Goal: Task Accomplishment & Management: Complete application form

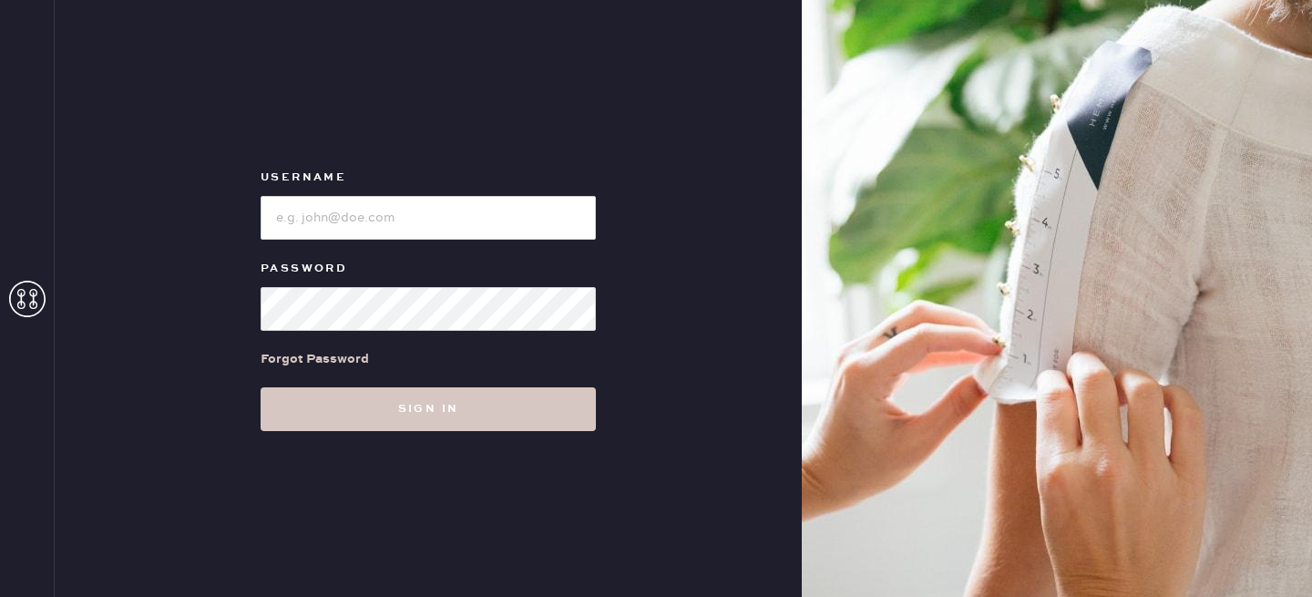
type input "reformationlowereastside"
click at [405, 221] on input "loginName" at bounding box center [428, 218] width 335 height 44
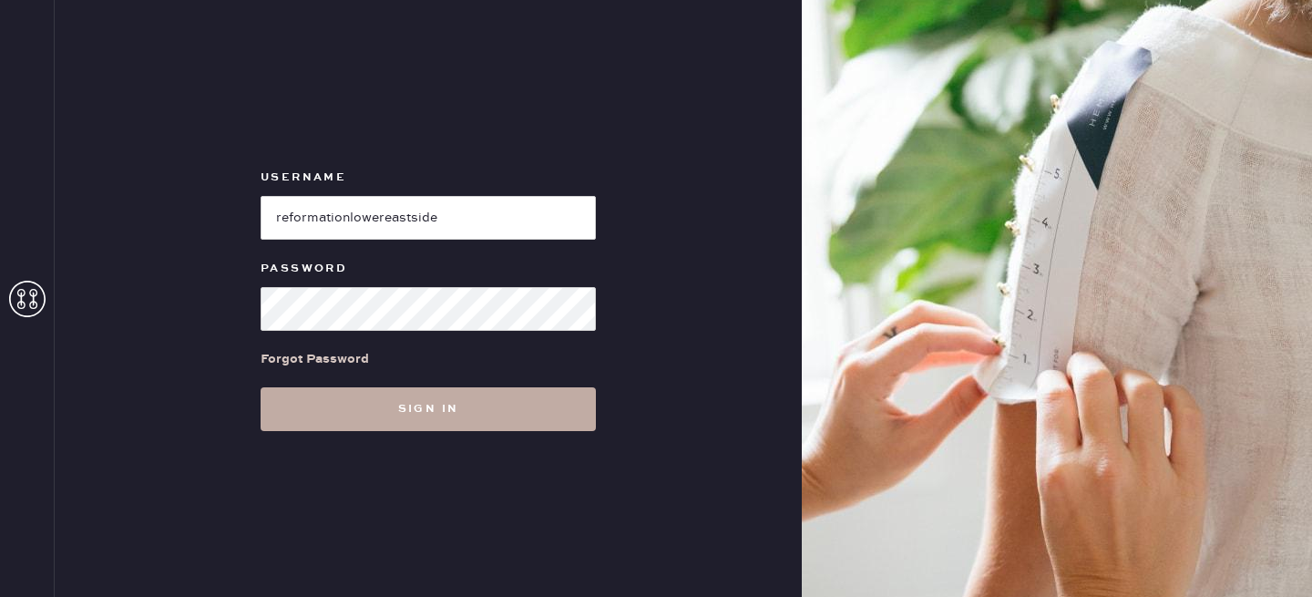
click at [433, 398] on button "Sign in" at bounding box center [428, 409] width 335 height 44
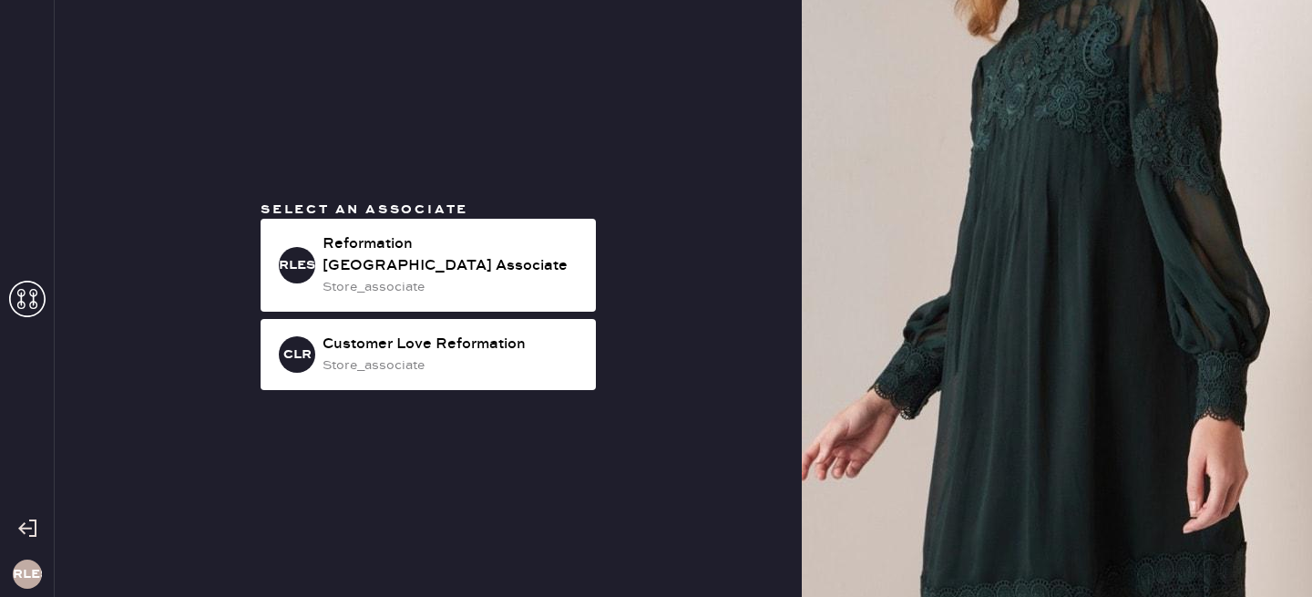
click at [428, 197] on div "Select an associate RLESA Reformation Lower East Side Associate store_associate…" at bounding box center [428, 298] width 747 height 597
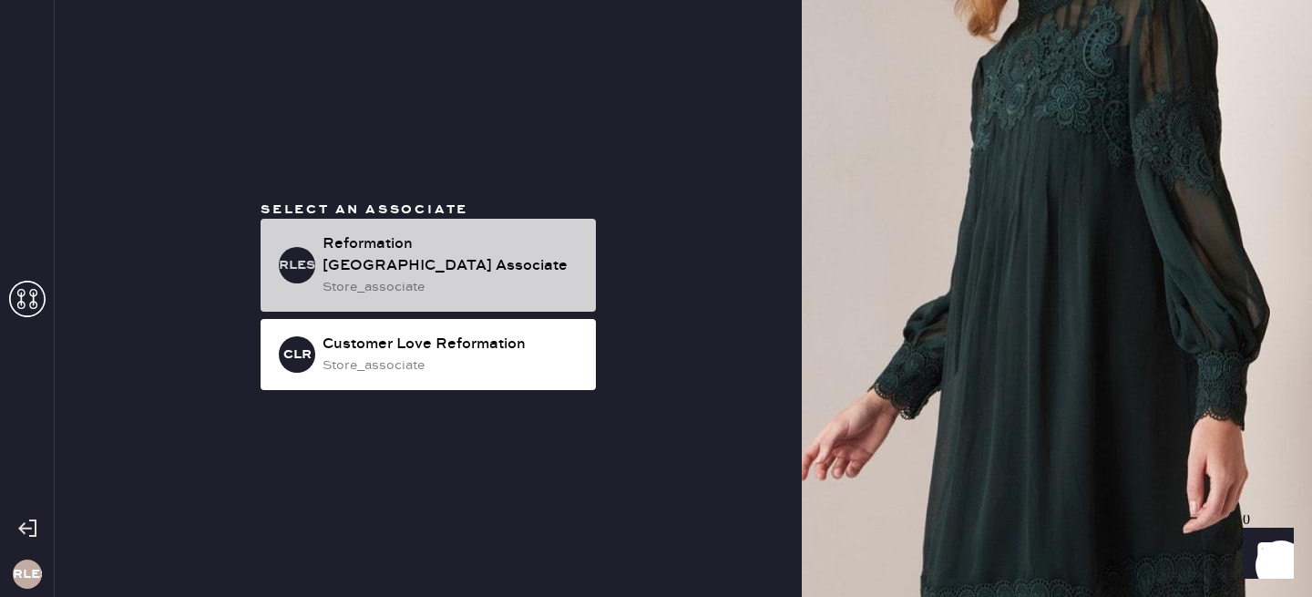
click at [424, 244] on div "Reformation [GEOGRAPHIC_DATA] Associate" at bounding box center [452, 255] width 259 height 44
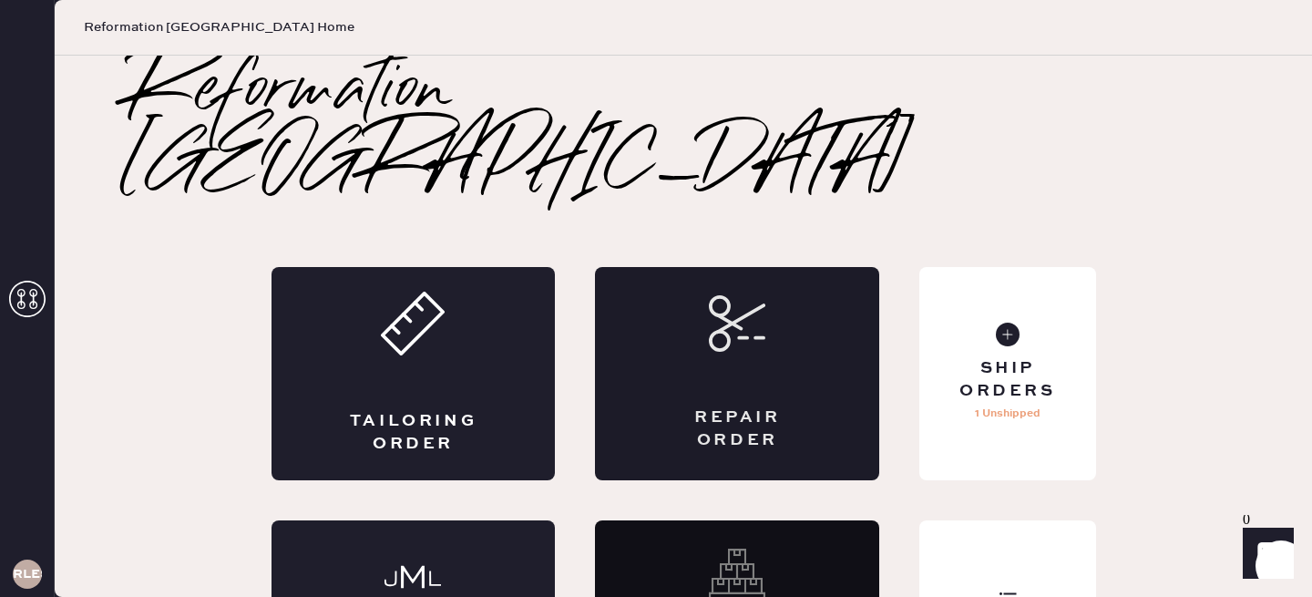
click at [758, 291] on div "Repair Order" at bounding box center [737, 373] width 284 height 213
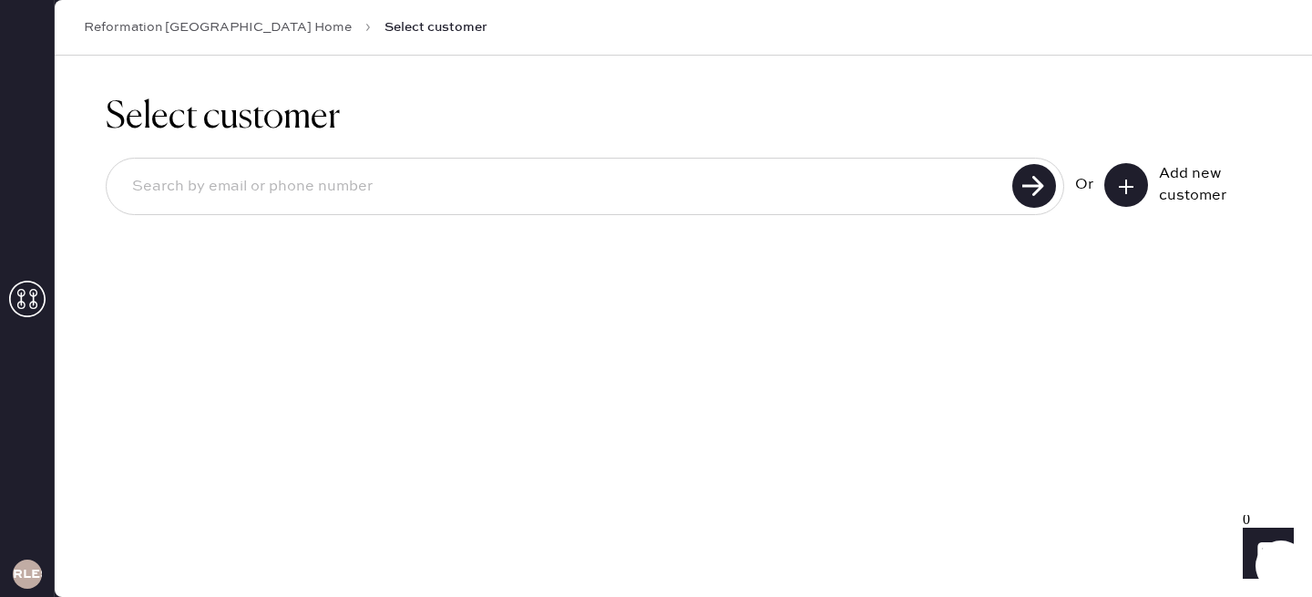
click at [958, 188] on input at bounding box center [562, 187] width 889 height 42
click at [1127, 190] on icon at bounding box center [1126, 187] width 18 height 18
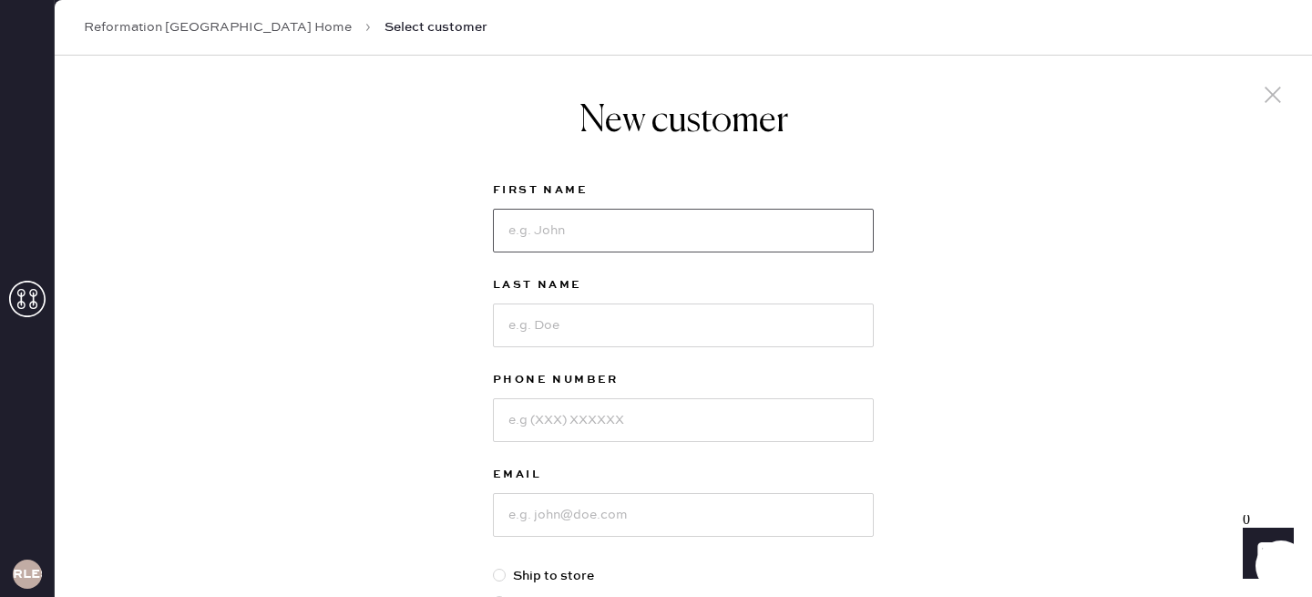
click at [660, 225] on input at bounding box center [683, 231] width 381 height 44
type input "[PERSON_NAME]"
click at [638, 323] on input at bounding box center [683, 325] width 381 height 44
type input "Li"
click at [556, 422] on input at bounding box center [683, 420] width 381 height 44
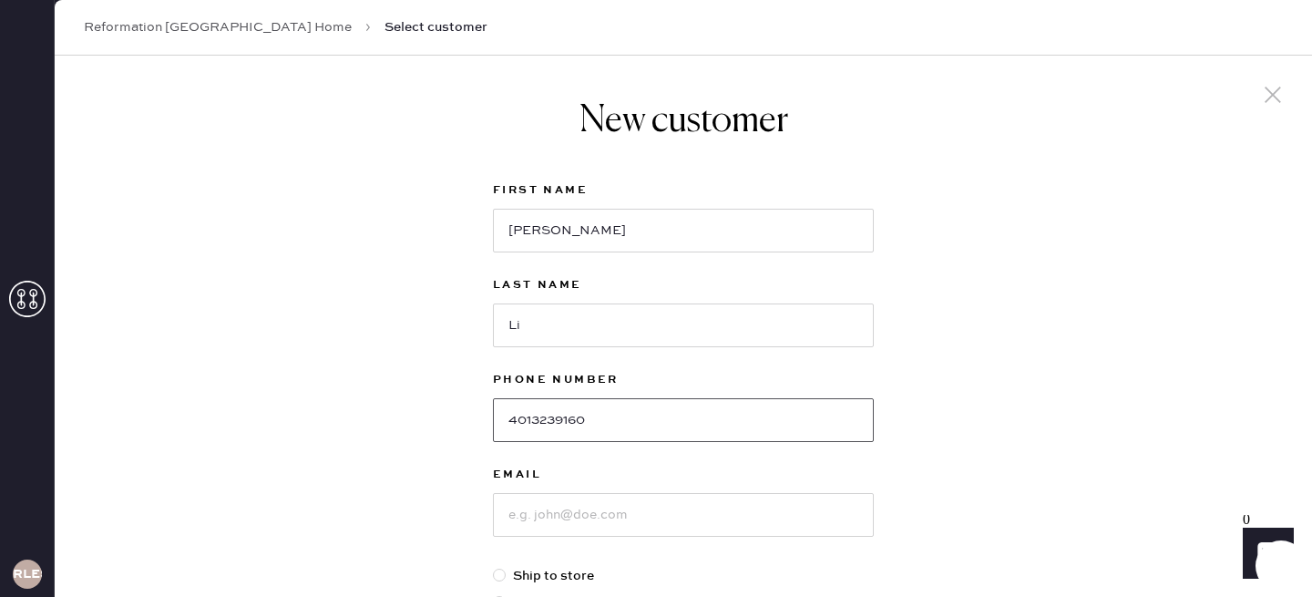
type input "4013239160"
click at [558, 514] on input at bounding box center [683, 515] width 381 height 44
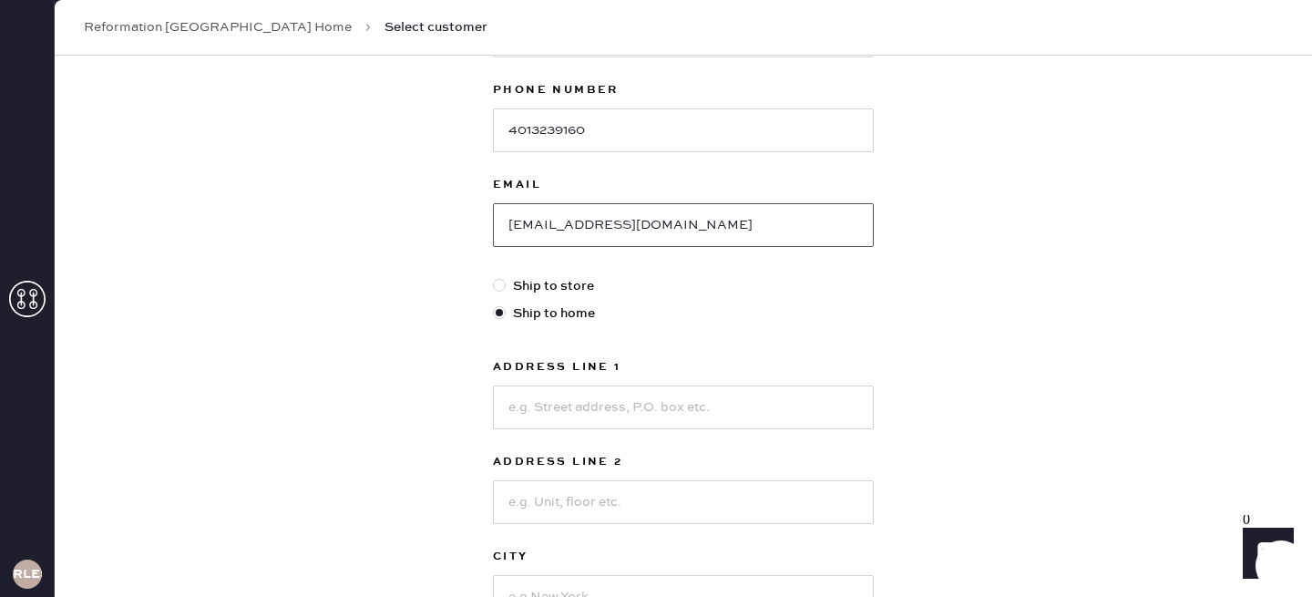
scroll to position [292, 0]
type input "[EMAIL_ADDRESS][DOMAIN_NAME]"
click at [523, 284] on label "Ship to store" at bounding box center [683, 284] width 381 height 20
click at [494, 275] on input "Ship to store" at bounding box center [493, 274] width 1 height 1
radio input "true"
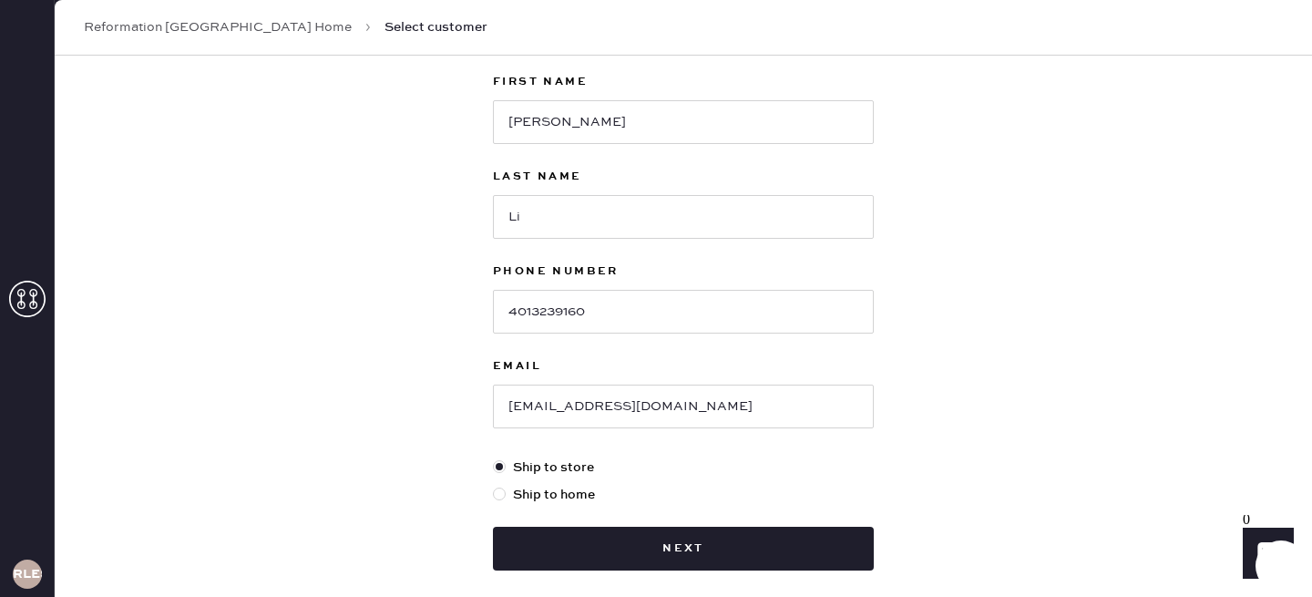
scroll to position [107, 0]
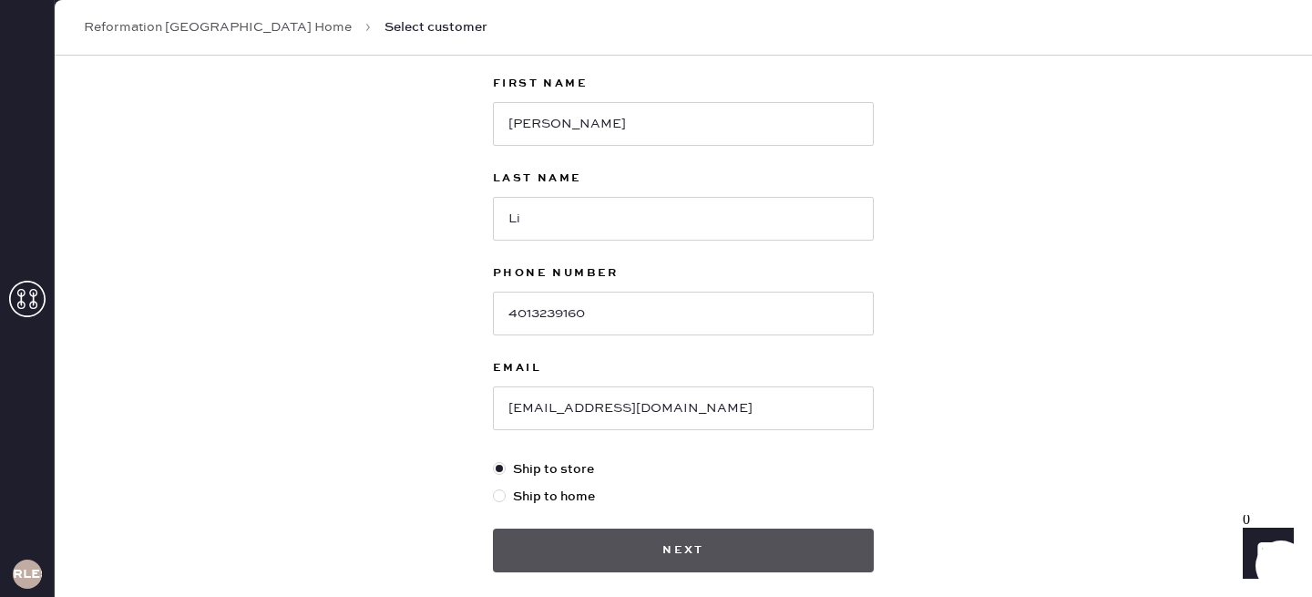
click at [690, 553] on button "Next" at bounding box center [683, 550] width 381 height 44
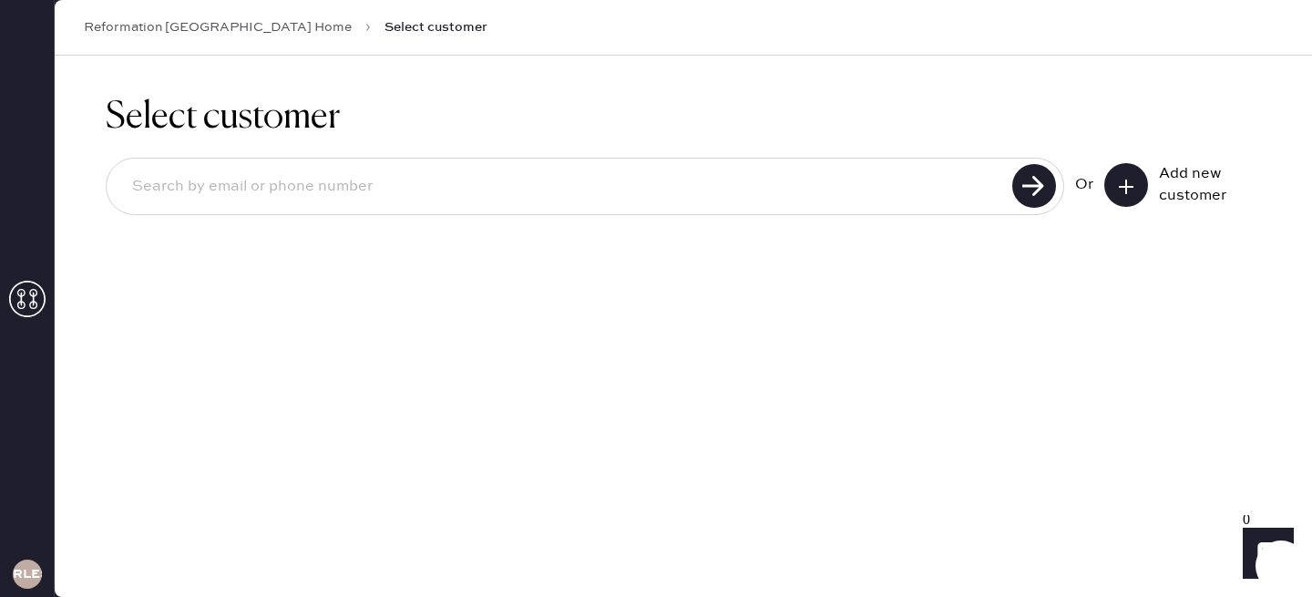
click at [879, 159] on div at bounding box center [585, 186] width 959 height 57
click at [833, 180] on input at bounding box center [562, 187] width 889 height 42
type input "4013239160"
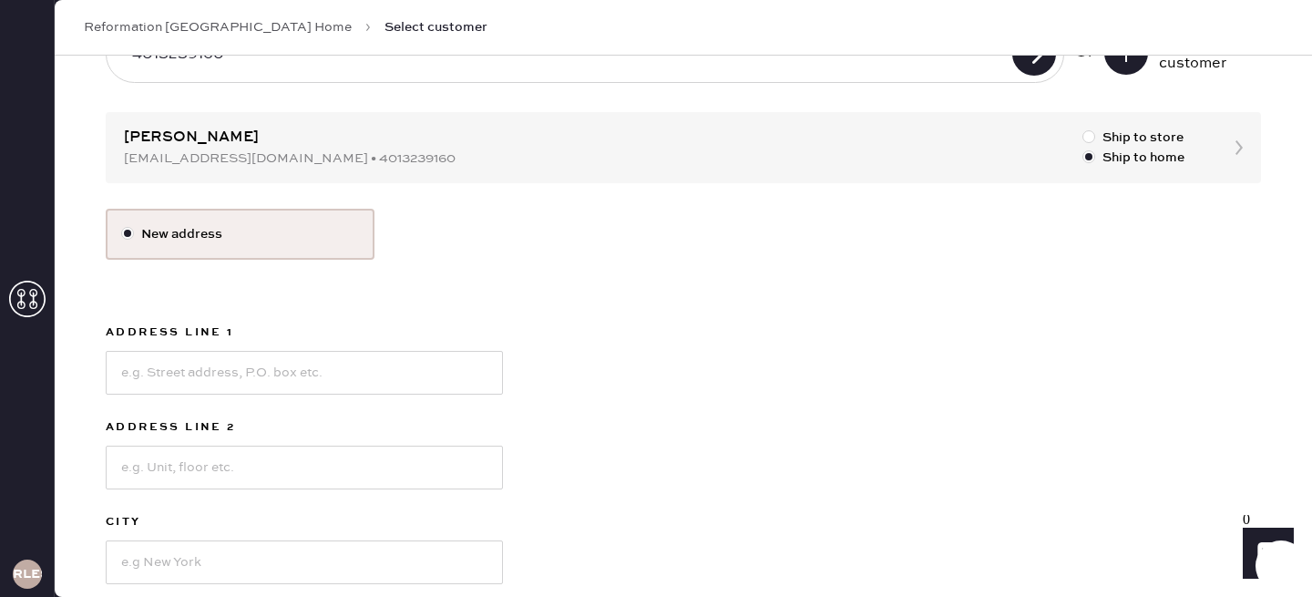
scroll to position [150, 0]
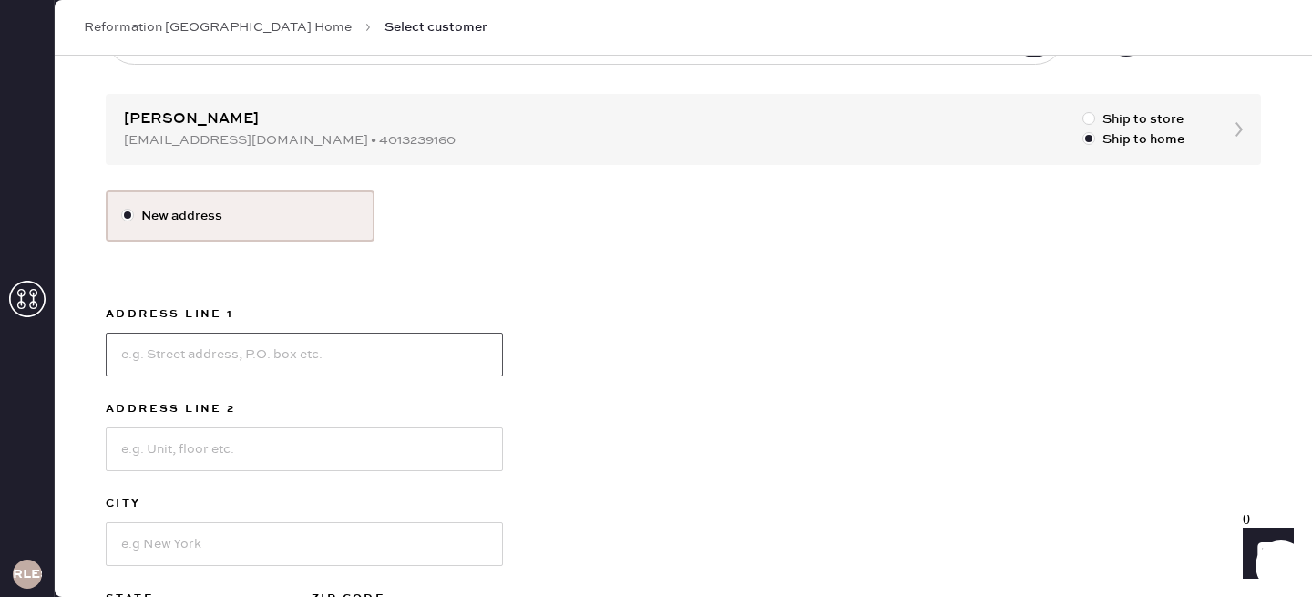
click at [272, 369] on input at bounding box center [304, 355] width 397 height 44
type input "[STREET_ADDRESS][PERSON_NAME]"
type input "Reformation"
type input "[US_STATE][GEOGRAPHIC_DATA]"
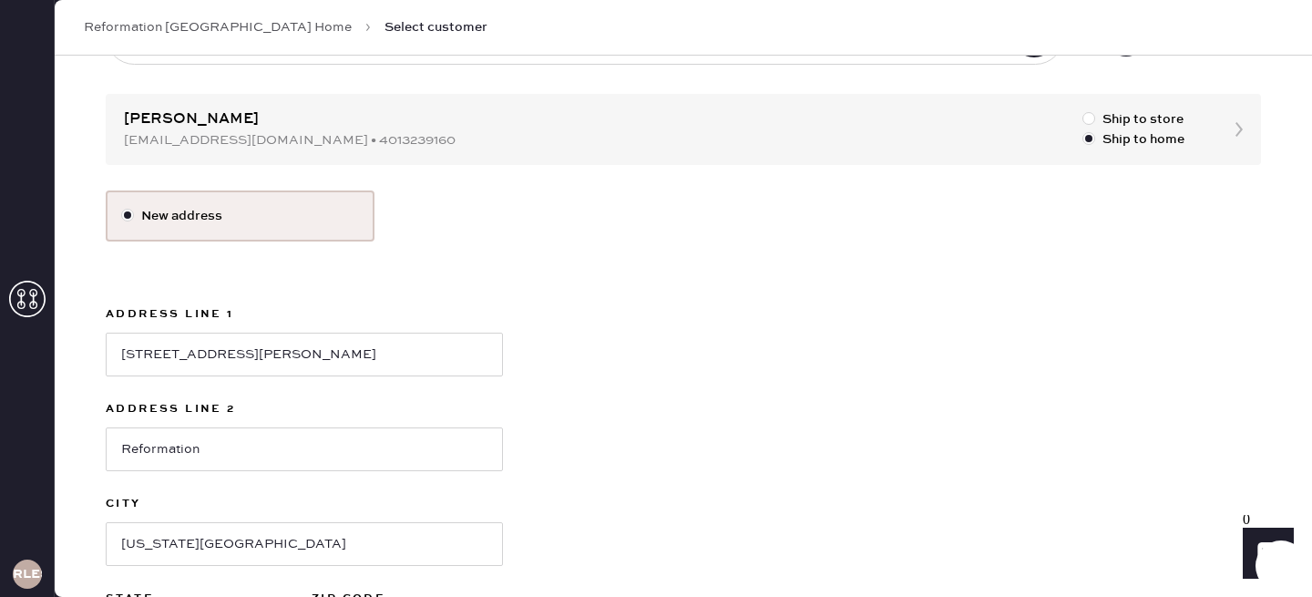
select select "NY"
type input "10012"
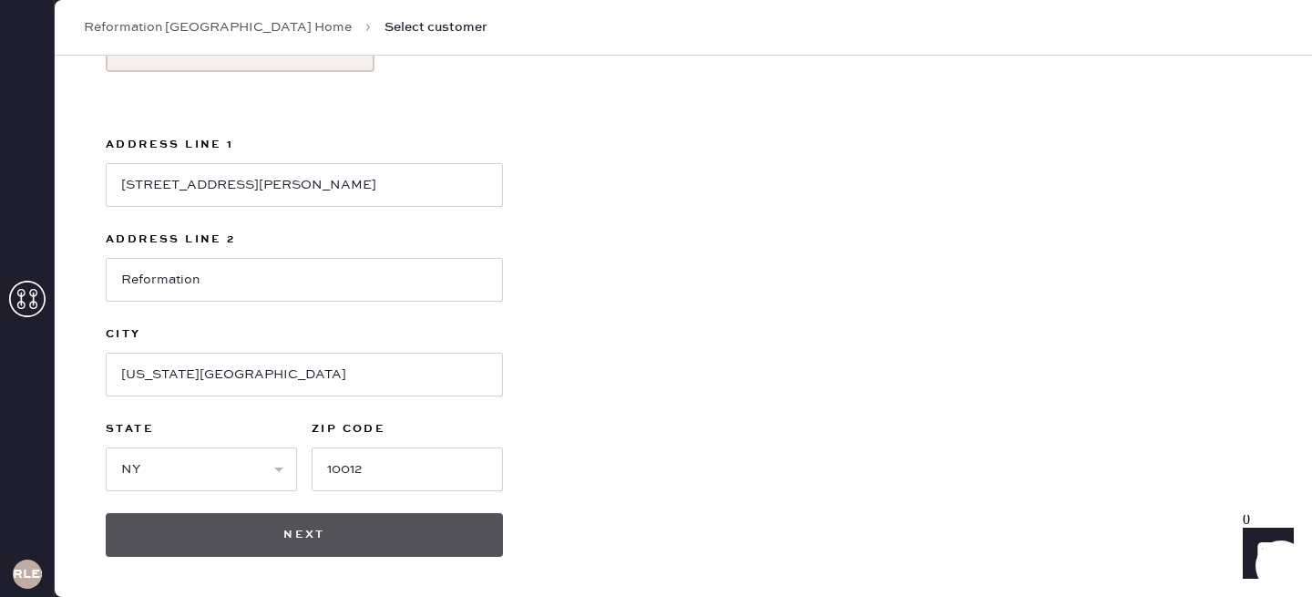
click at [323, 544] on button "Next" at bounding box center [304, 535] width 397 height 44
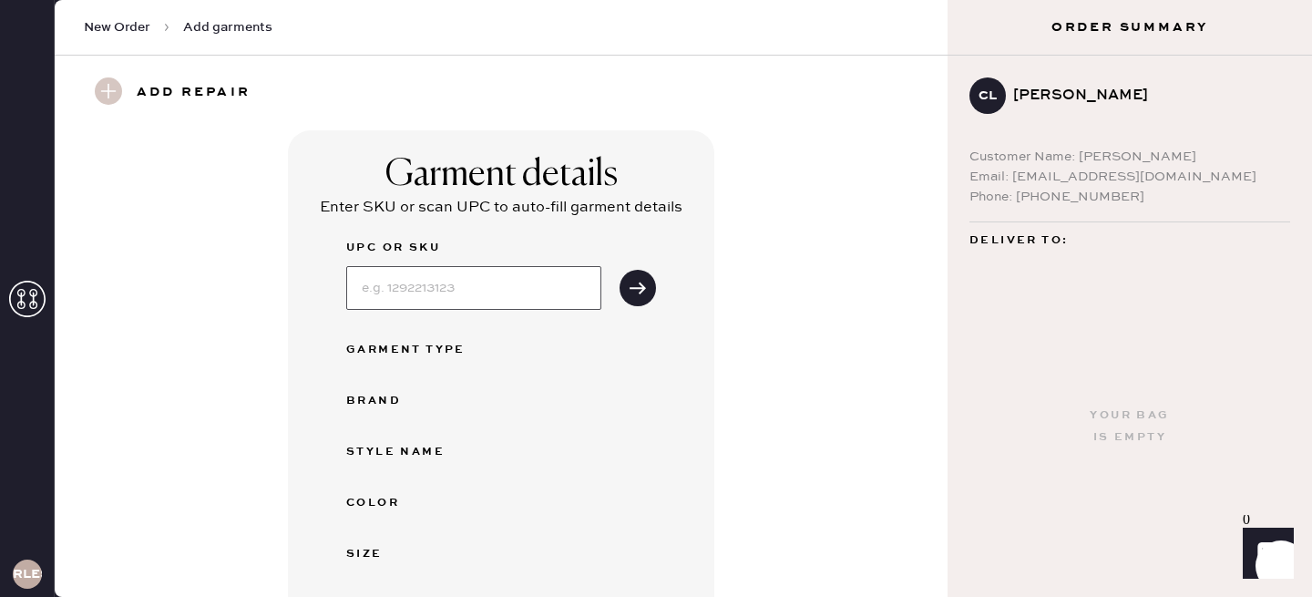
click at [449, 288] on input at bounding box center [473, 288] width 255 height 44
click at [651, 320] on div "UPC or SKU Garment Type Brand Style name Color Size Hemster Garment Type Select…" at bounding box center [501, 523] width 310 height 572
click at [455, 352] on div "Garment Type" at bounding box center [419, 350] width 146 height 22
click at [627, 288] on button "submit" at bounding box center [638, 288] width 36 height 36
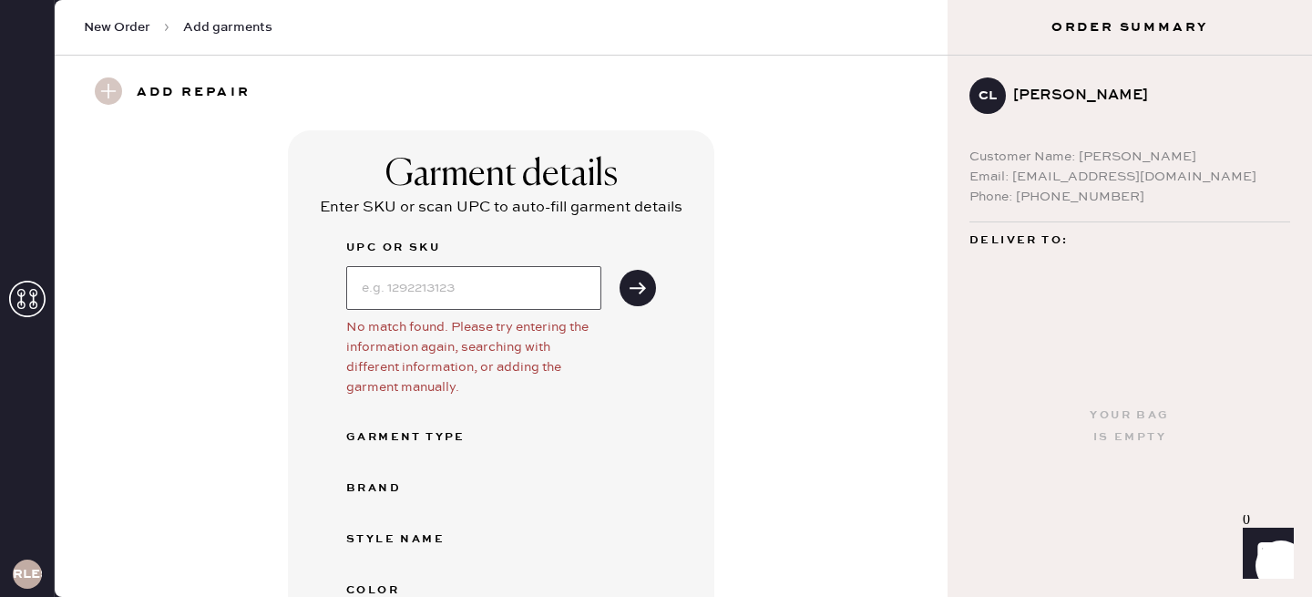
click at [528, 291] on input at bounding box center [473, 288] width 255 height 44
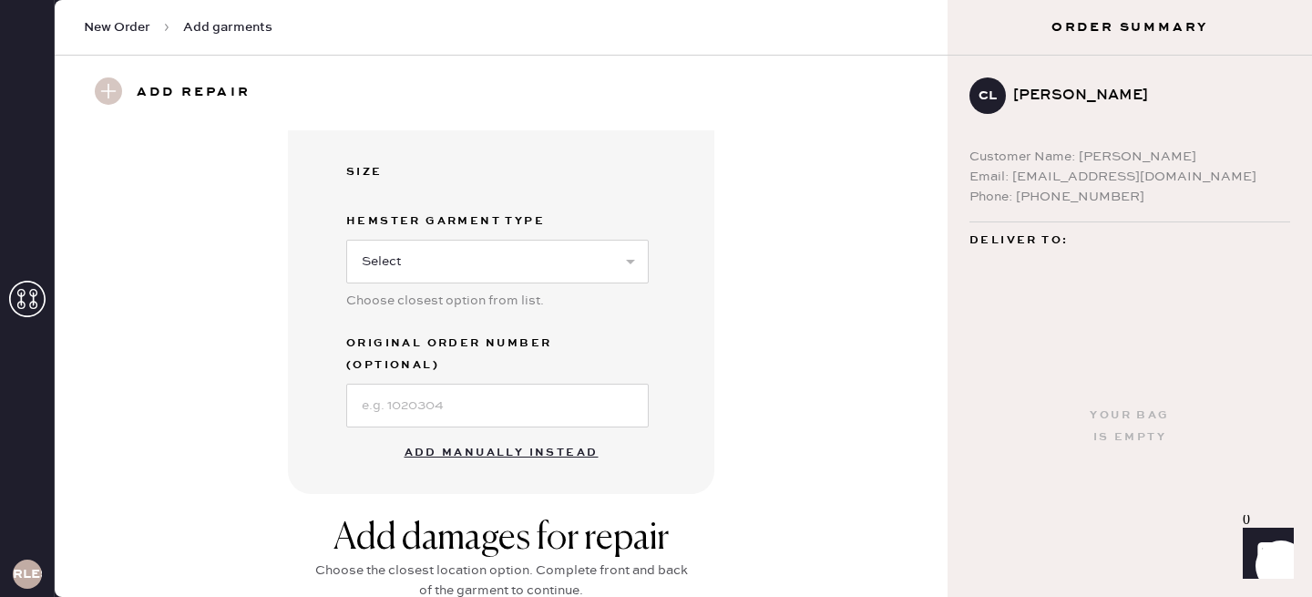
click at [414, 436] on button "Add manually instead" at bounding box center [502, 453] width 216 height 36
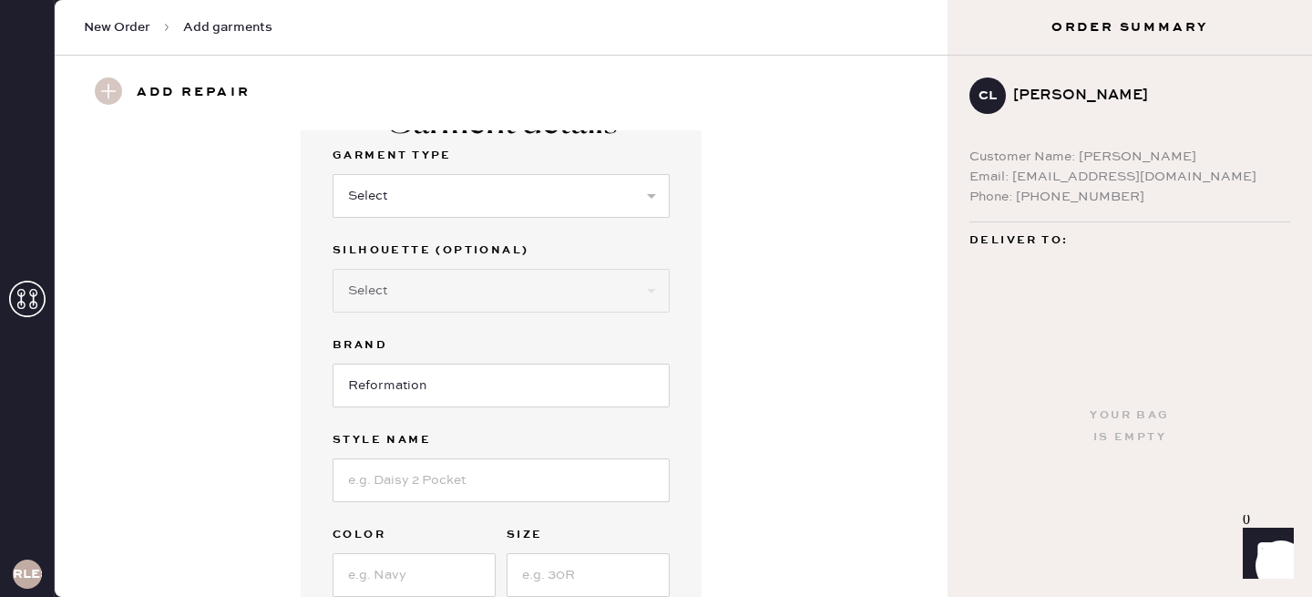
scroll to position [26, 0]
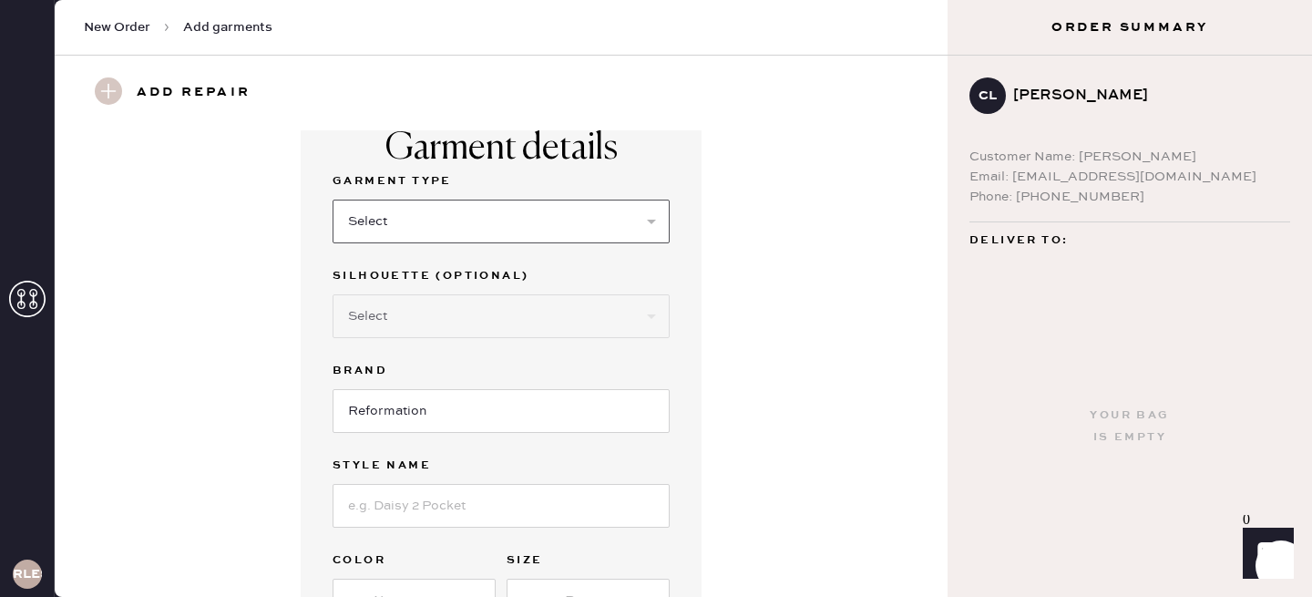
click at [496, 215] on select "Select Basic Skirt Jeans Leggings Pants Shorts Basic Sleeved Dress Basic Sleeve…" at bounding box center [501, 222] width 337 height 44
select select "4"
click at [333, 200] on select "Select Basic Skirt Jeans Leggings Pants Shorts Basic Sleeved Dress Basic Sleeve…" at bounding box center [501, 222] width 337 height 44
click at [477, 313] on select "Select Joggers Shorts Cropped Flare Boot Cut Straight Skinny Other" at bounding box center [501, 316] width 337 height 44
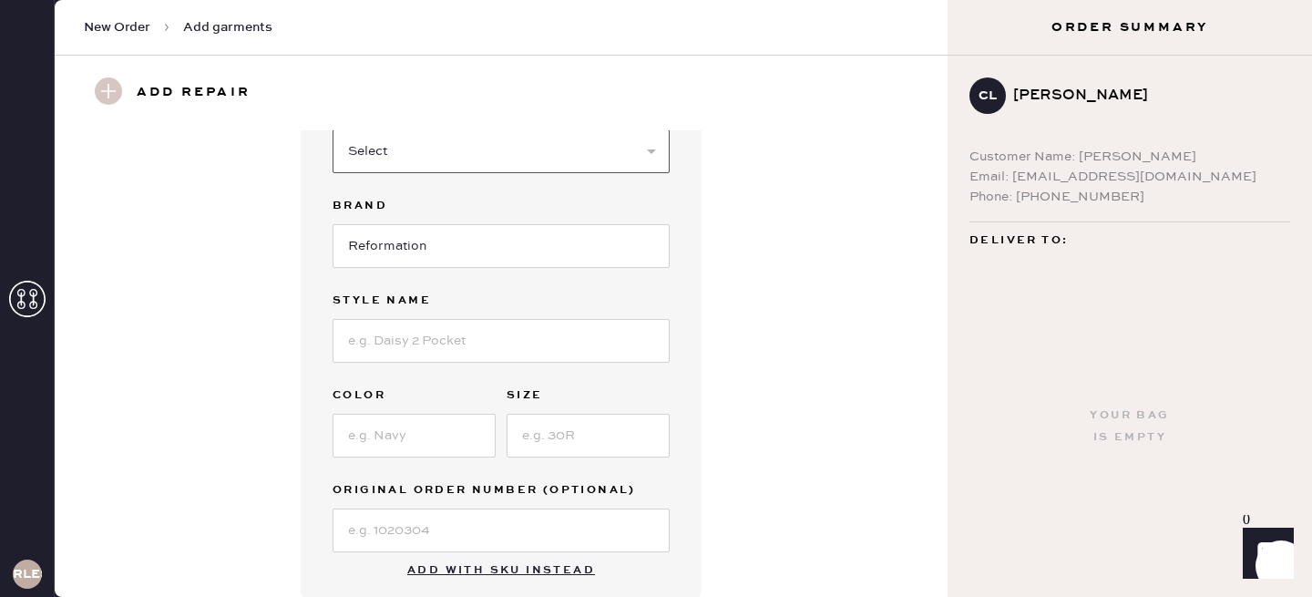
scroll to position [231, 0]
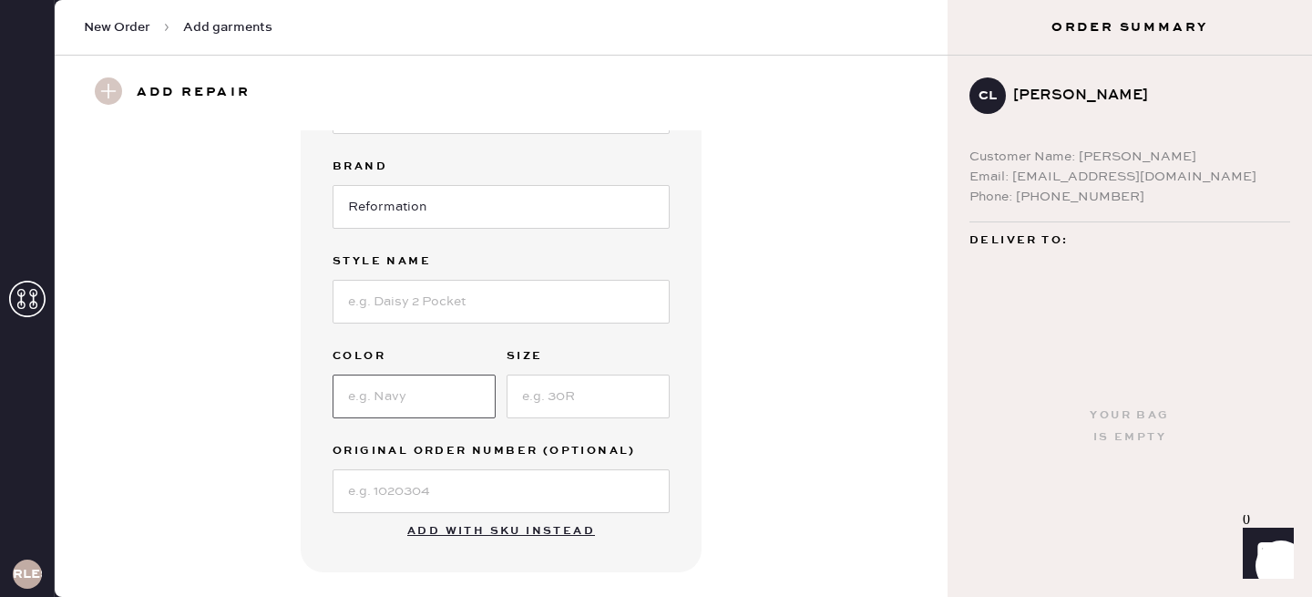
click at [417, 392] on input at bounding box center [414, 397] width 163 height 44
type input "white"
click at [571, 392] on input at bounding box center [588, 397] width 163 height 44
type input "S"
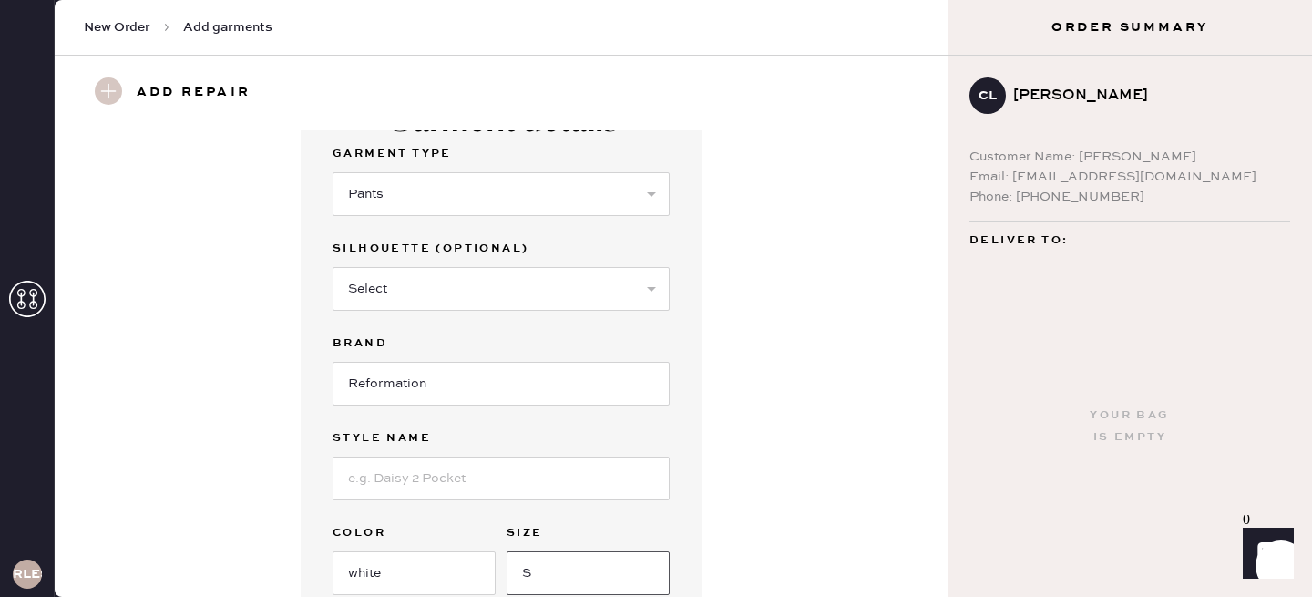
scroll to position [52, 0]
click at [471, 492] on input at bounding box center [501, 480] width 337 height 44
type input "Olina Linen Pant"
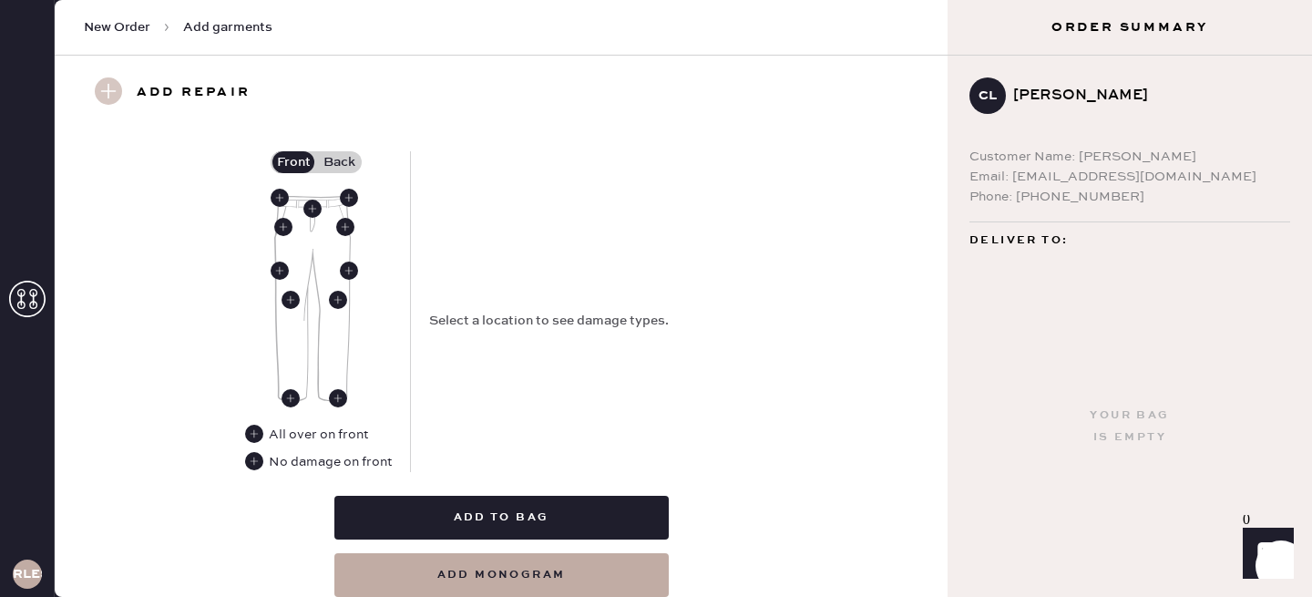
scroll to position [787, 0]
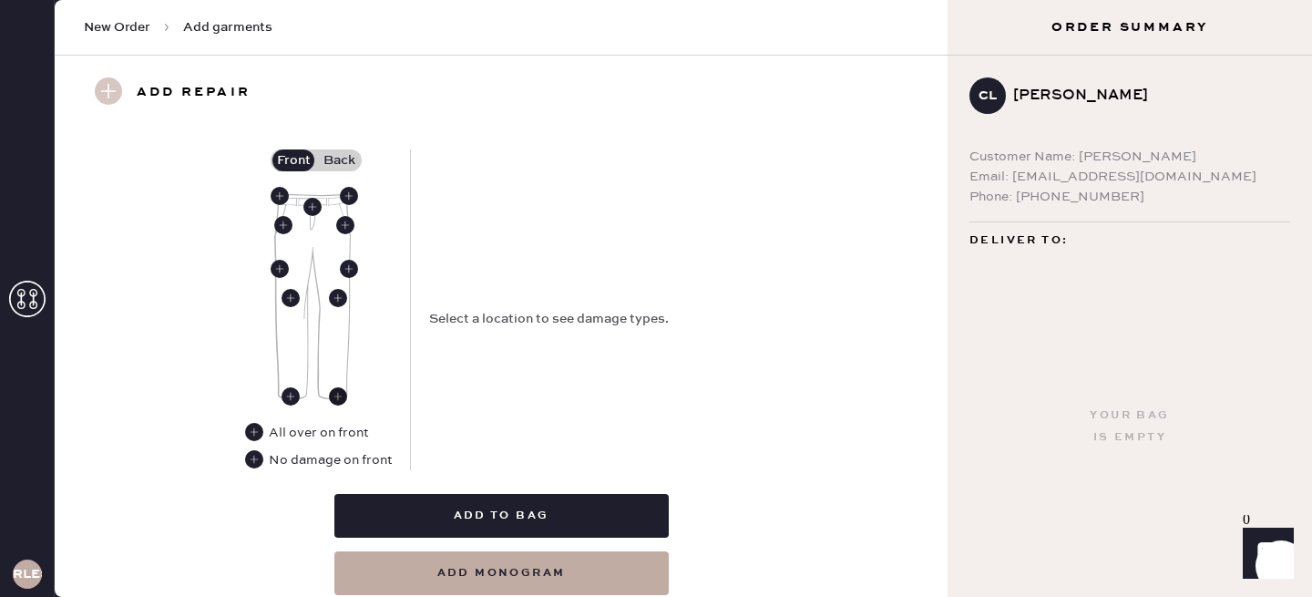
click at [334, 396] on use at bounding box center [338, 396] width 18 height 18
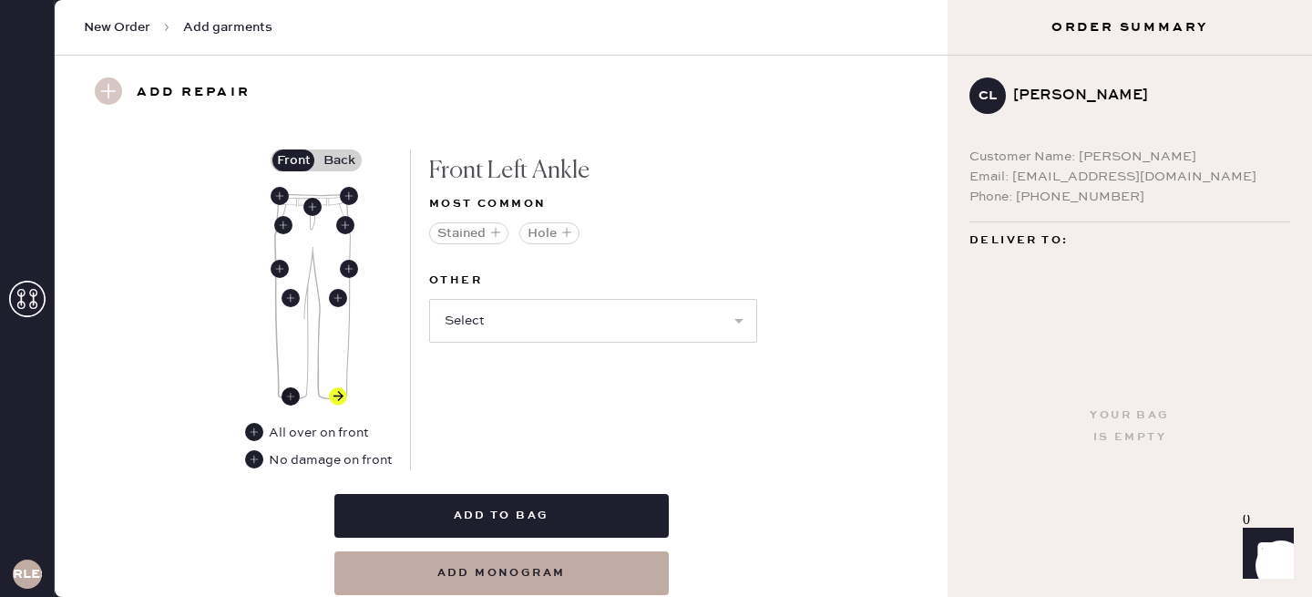
click at [291, 392] on use at bounding box center [291, 396] width 18 height 18
click at [292, 394] on use at bounding box center [291, 396] width 18 height 18
click at [331, 392] on use at bounding box center [338, 396] width 18 height 18
click at [292, 392] on use at bounding box center [291, 396] width 18 height 18
click at [549, 233] on button "Hole" at bounding box center [549, 233] width 60 height 22
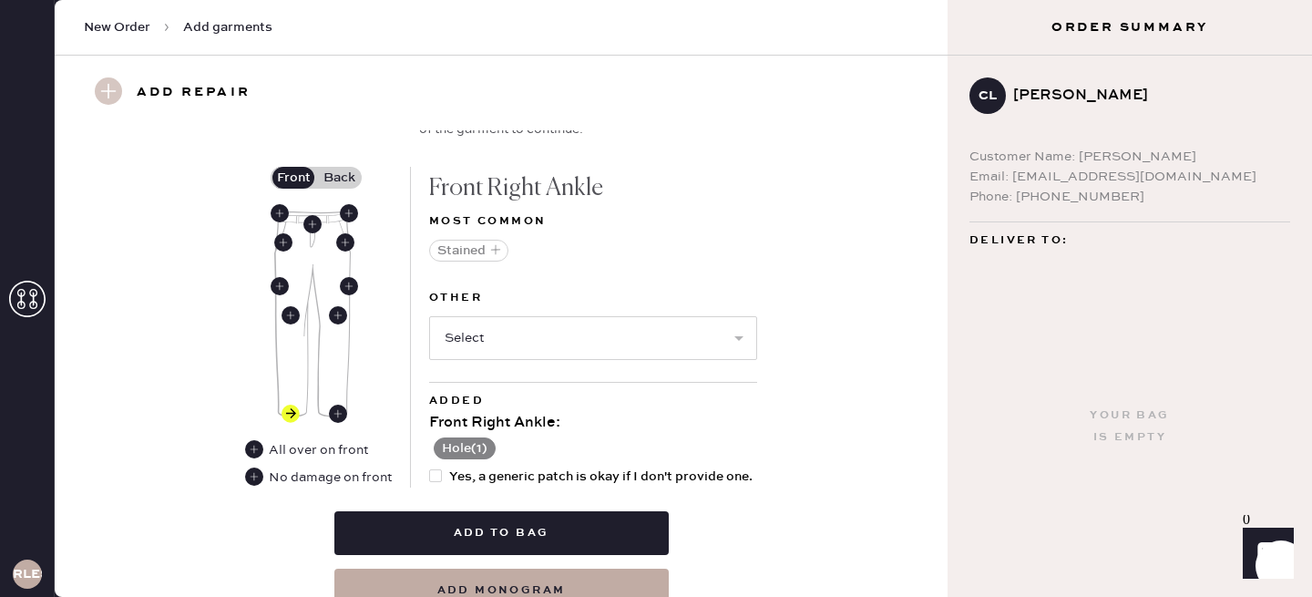
scroll to position [778, 0]
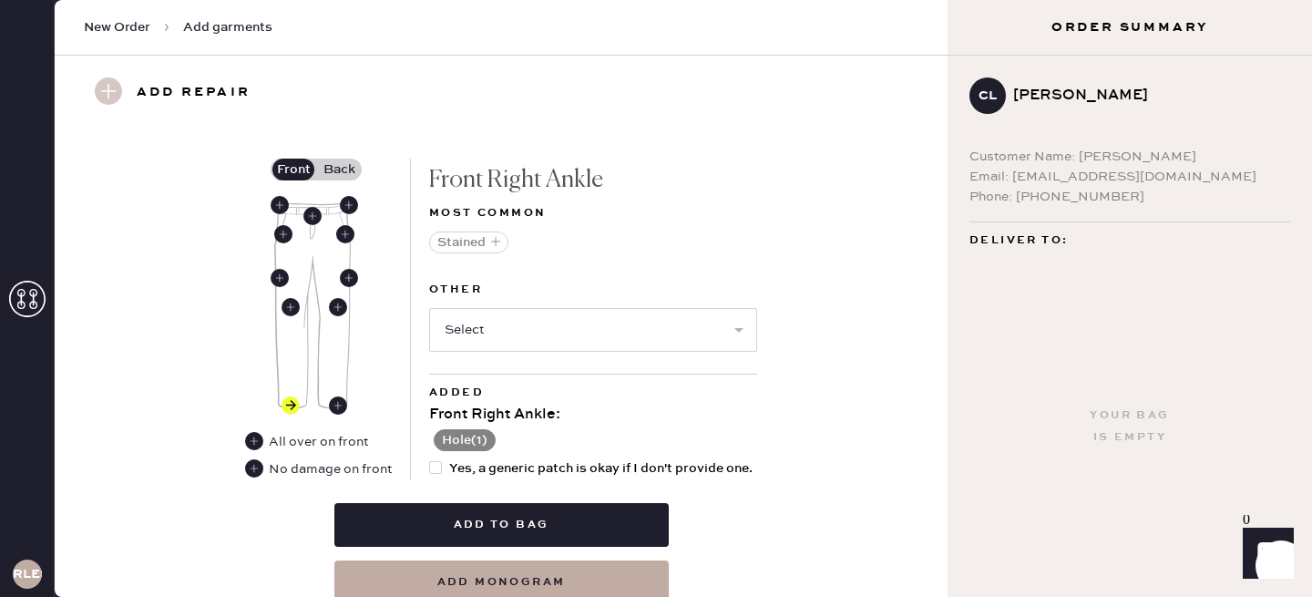
click at [344, 166] on label "Back" at bounding box center [339, 170] width 46 height 22
click at [339, 169] on input "Back" at bounding box center [339, 169] width 0 height 0
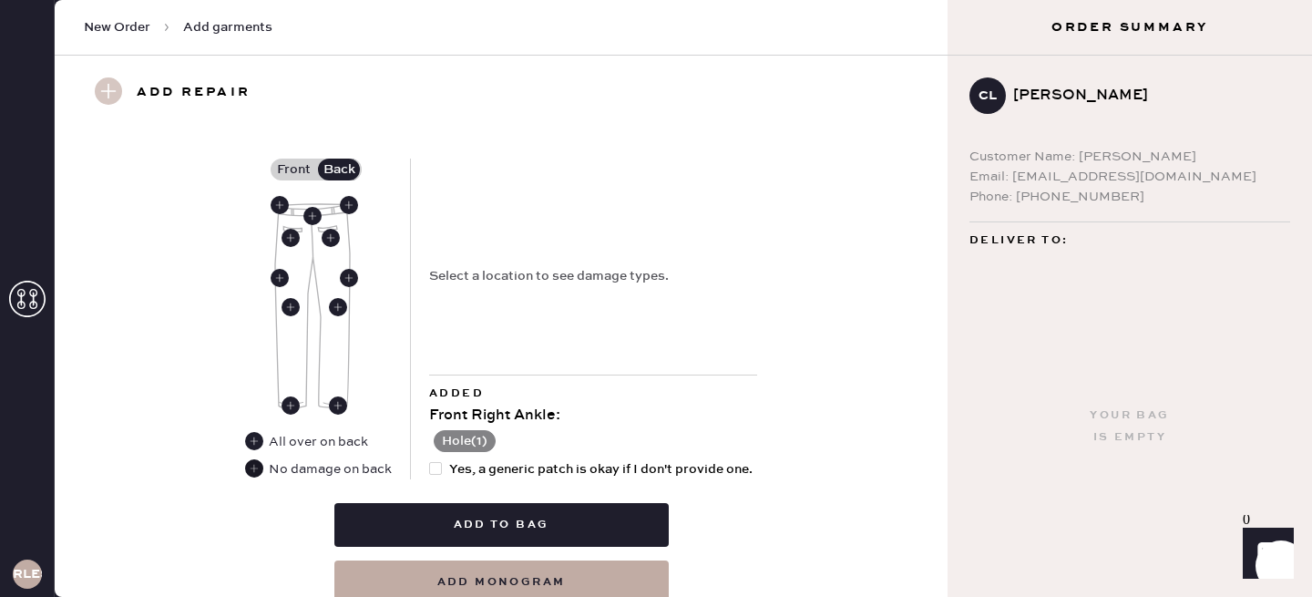
click at [249, 463] on use at bounding box center [254, 468] width 18 height 18
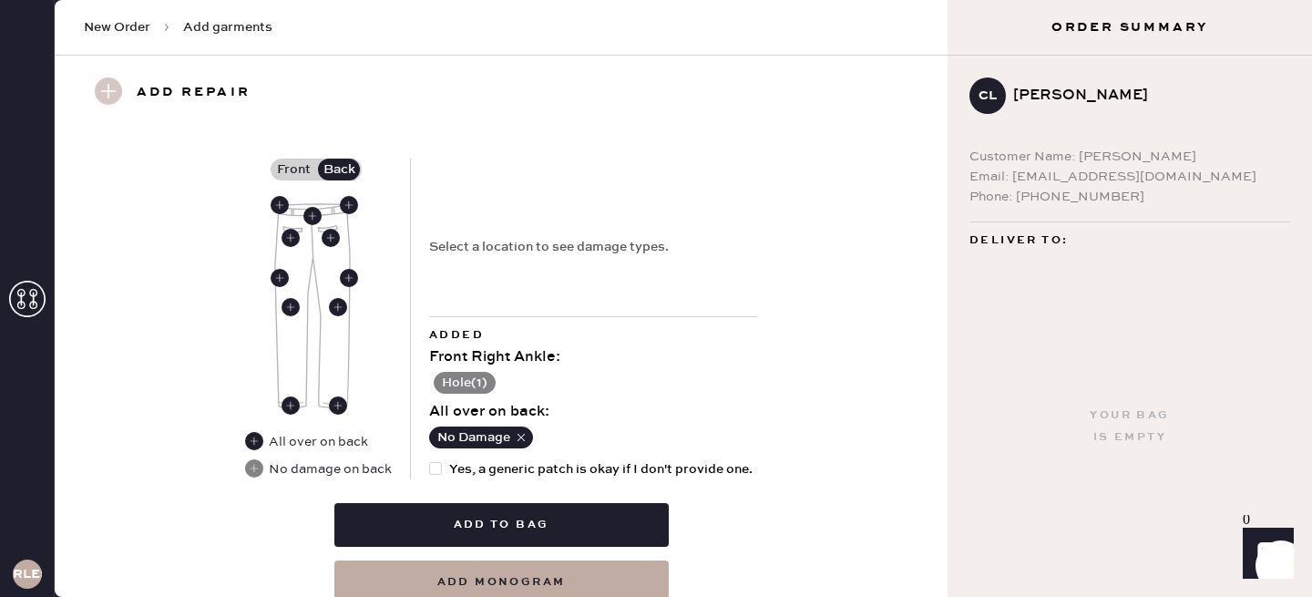
click at [304, 168] on label "Front" at bounding box center [294, 170] width 46 height 22
click at [293, 169] on input "Front" at bounding box center [293, 169] width 0 height 0
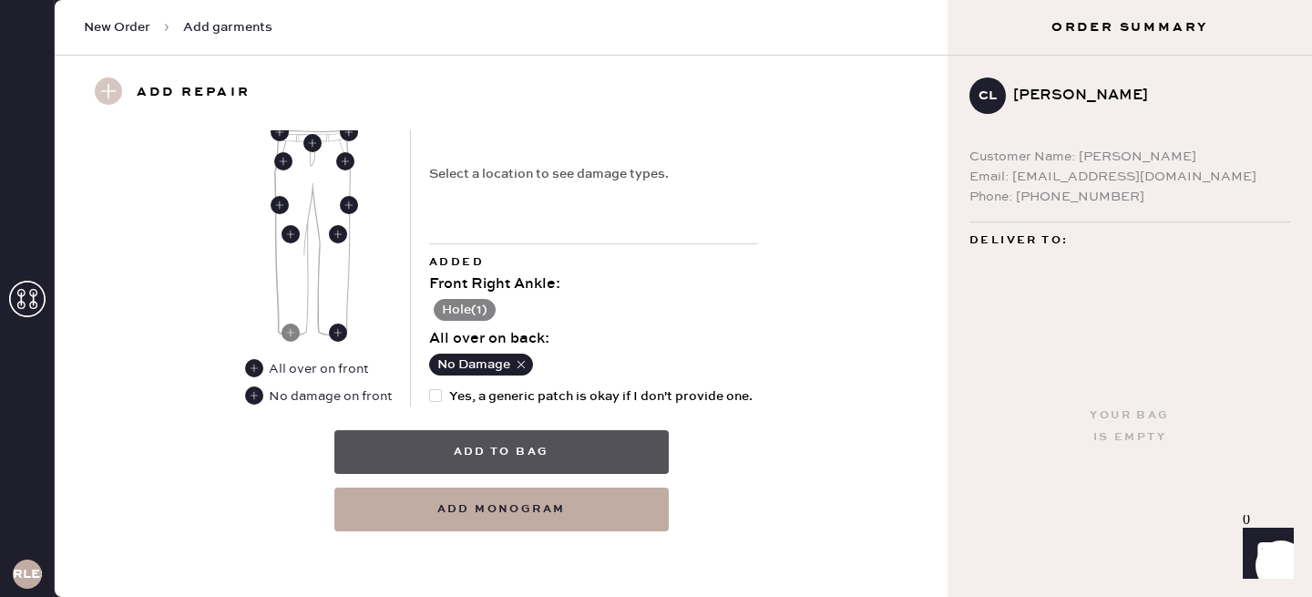
click at [503, 450] on button "Add to bag" at bounding box center [501, 452] width 334 height 44
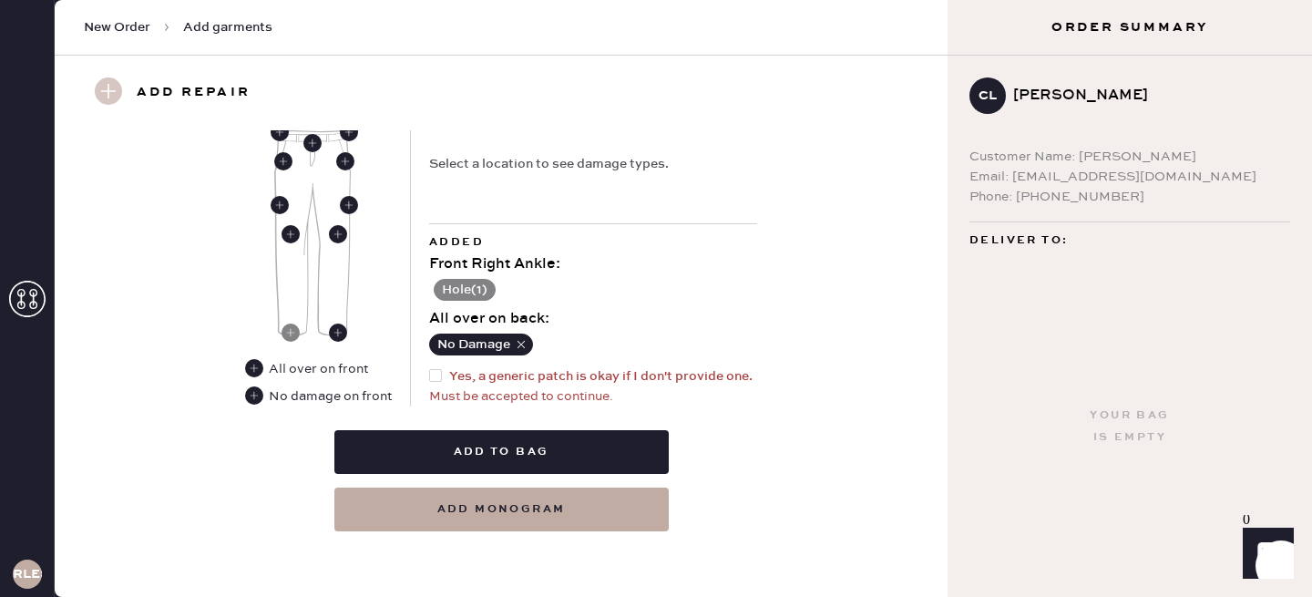
click at [444, 373] on div at bounding box center [439, 376] width 20 height 20
click at [430, 367] on input "Yes, a generic patch is okay if I don't provide one." at bounding box center [429, 366] width 1 height 1
checkbox input "true"
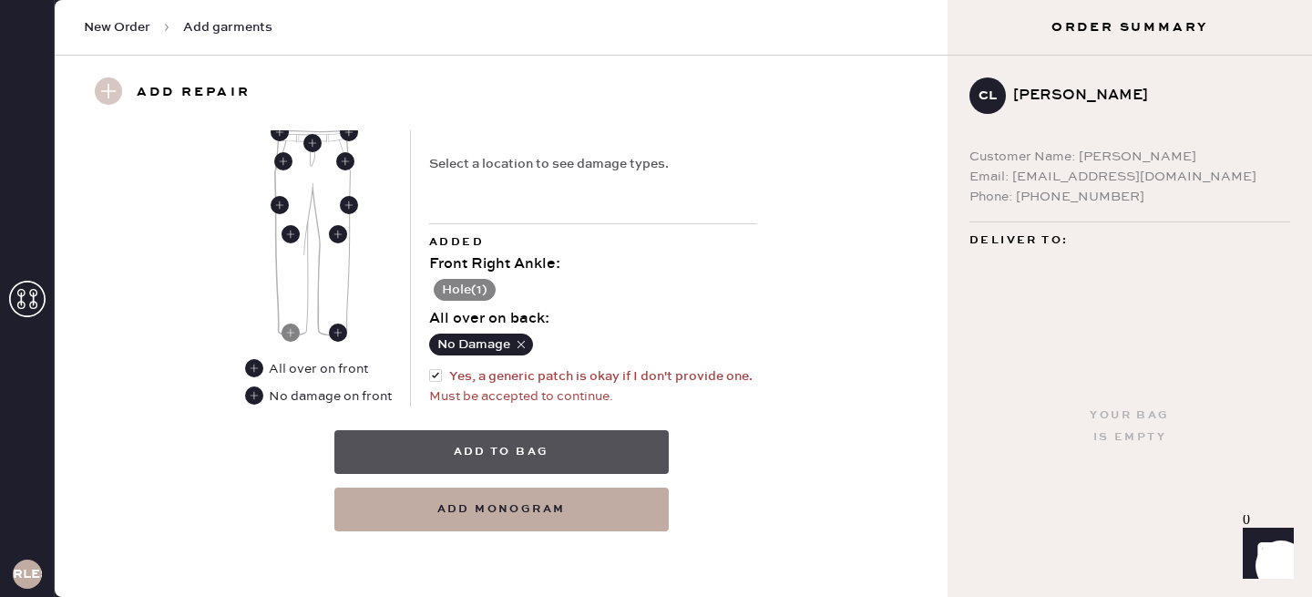
click at [456, 431] on button "Add to bag" at bounding box center [501, 452] width 334 height 44
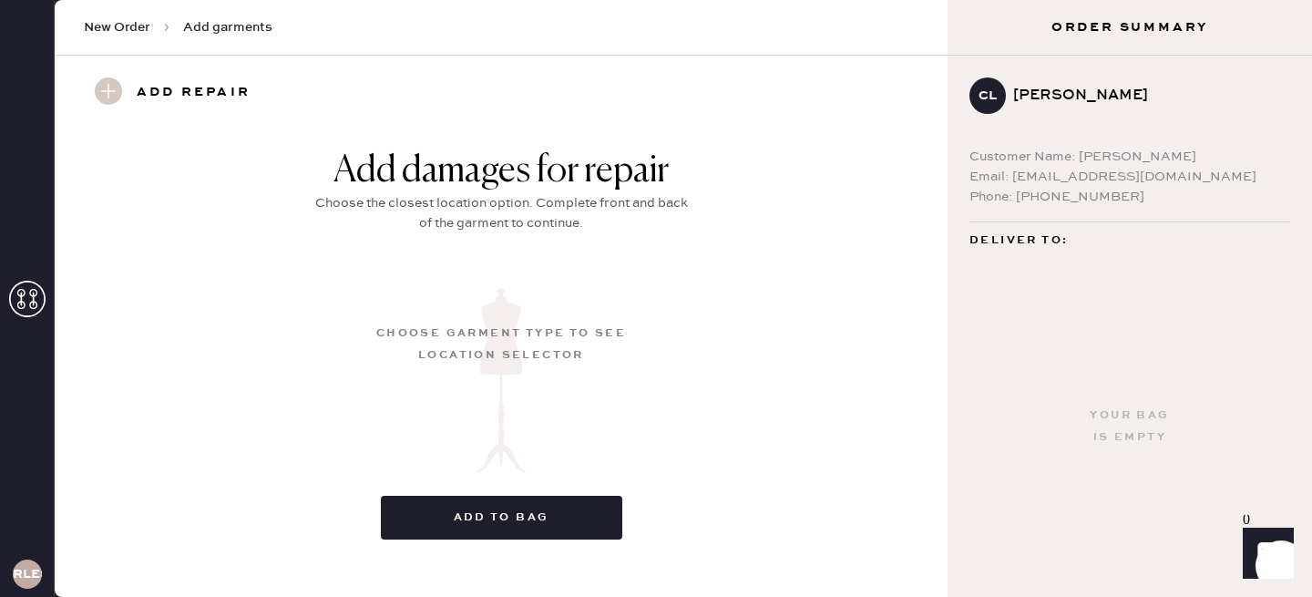
scroll to position [300, 0]
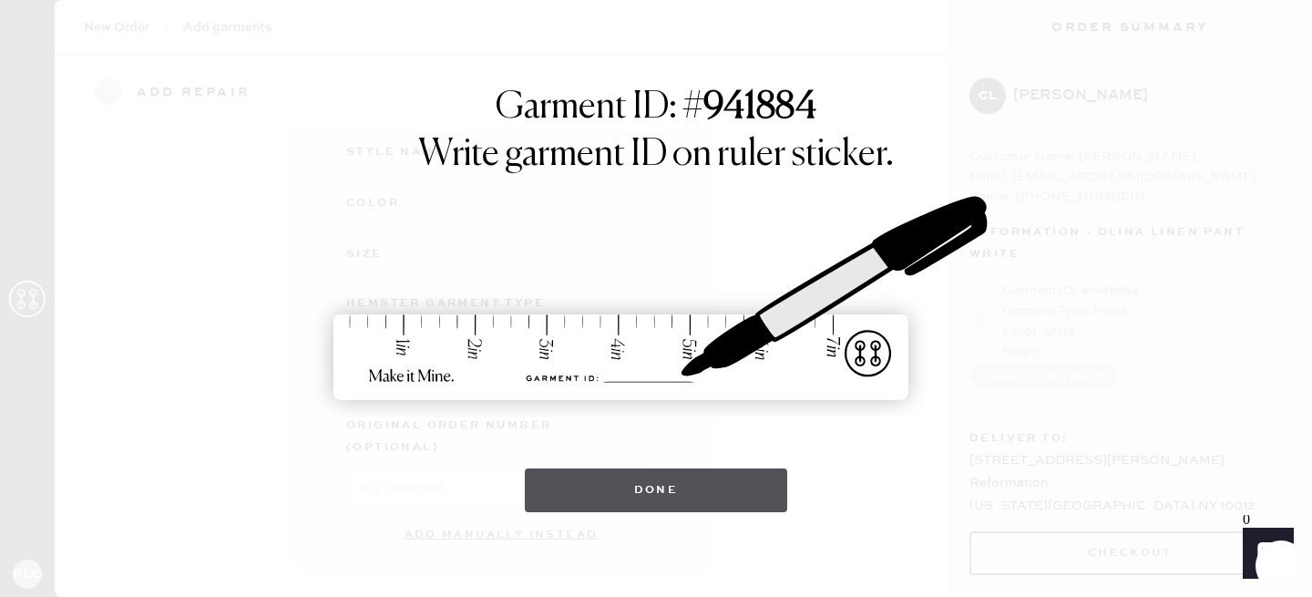
click at [682, 493] on button "Done" at bounding box center [656, 490] width 263 height 44
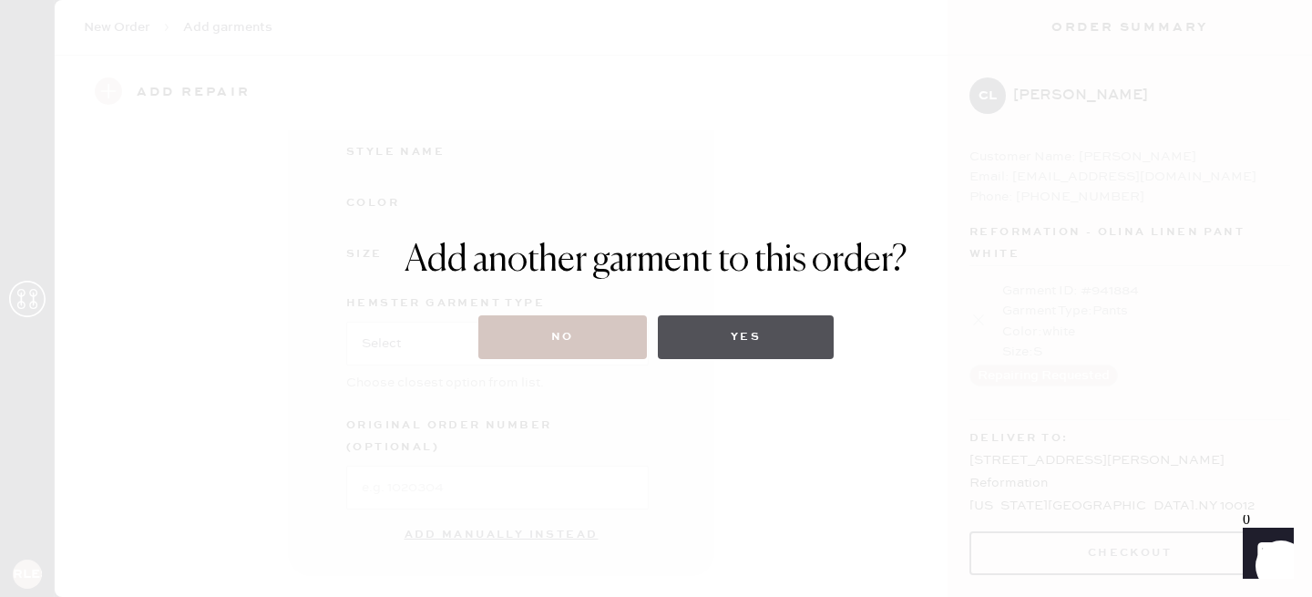
click at [723, 340] on button "Yes" at bounding box center [746, 337] width 176 height 44
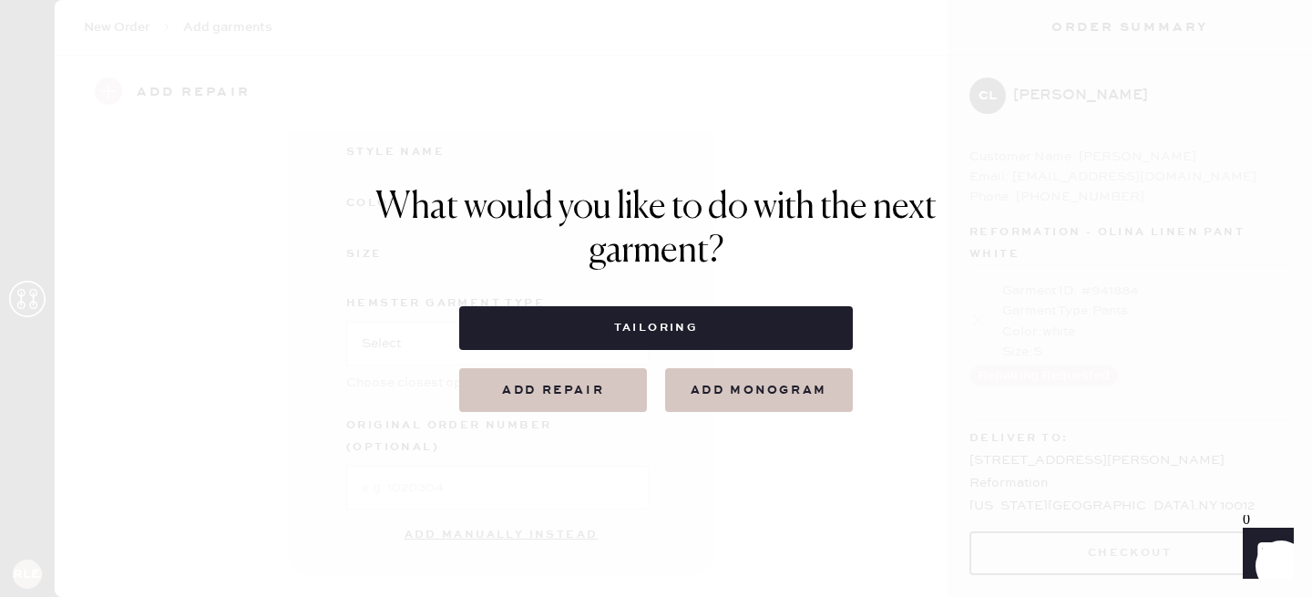
click at [615, 402] on button "Add repair" at bounding box center [553, 390] width 188 height 44
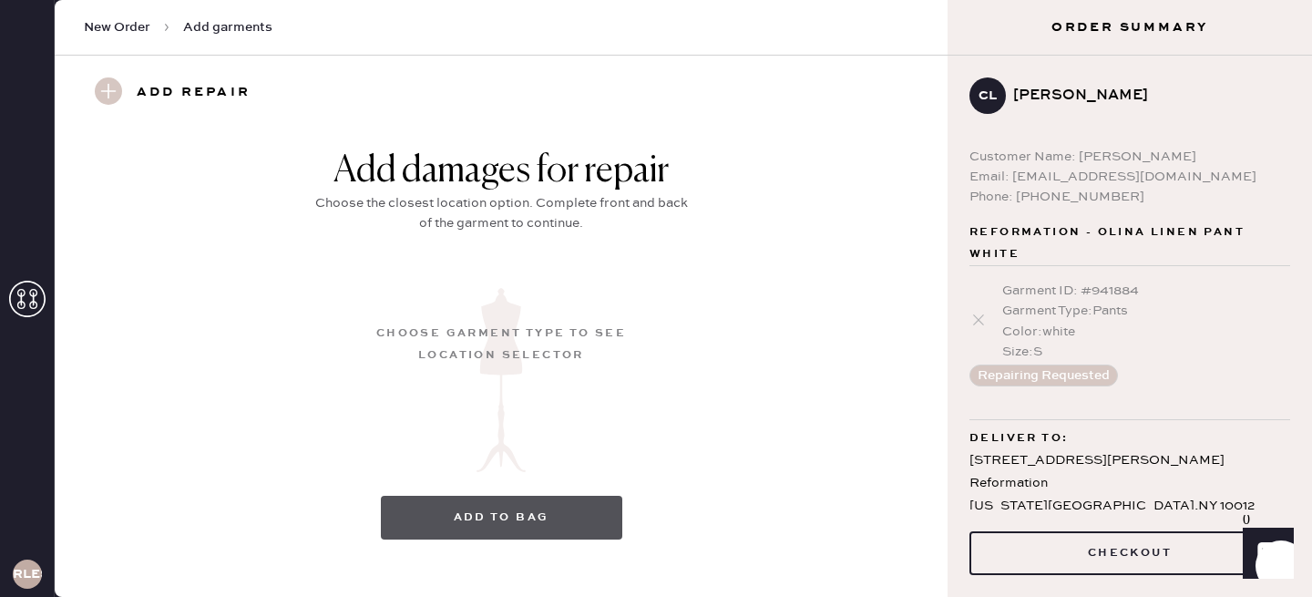
click at [518, 496] on button "Add to bag" at bounding box center [501, 518] width 241 height 44
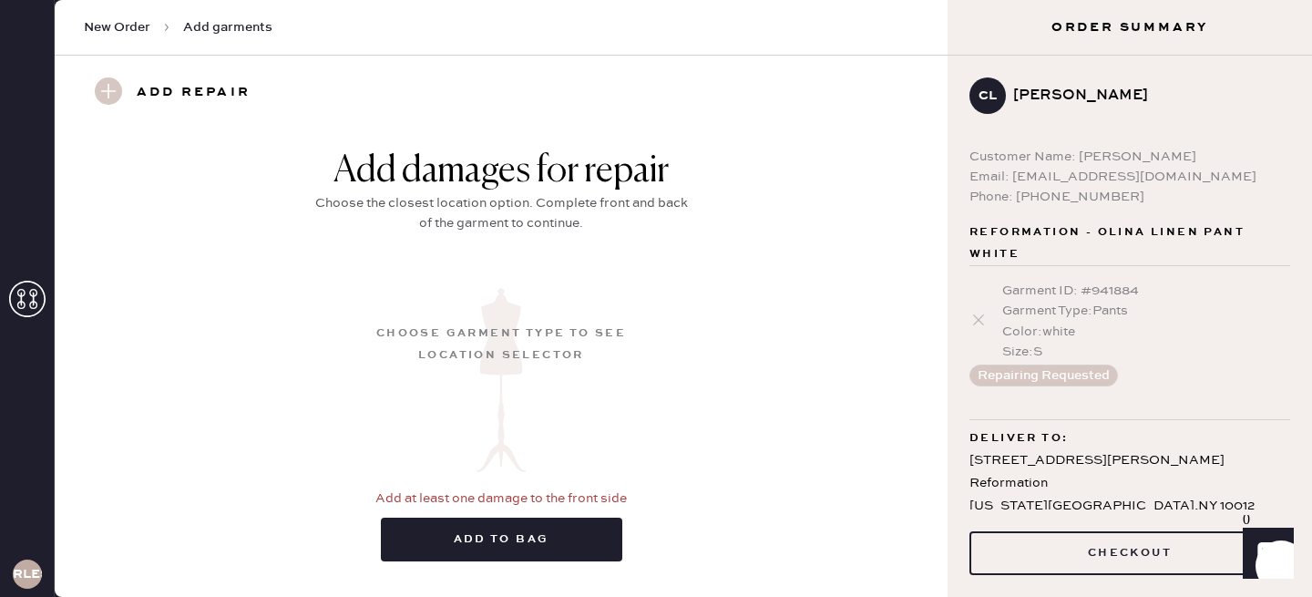
scroll to position [798, 0]
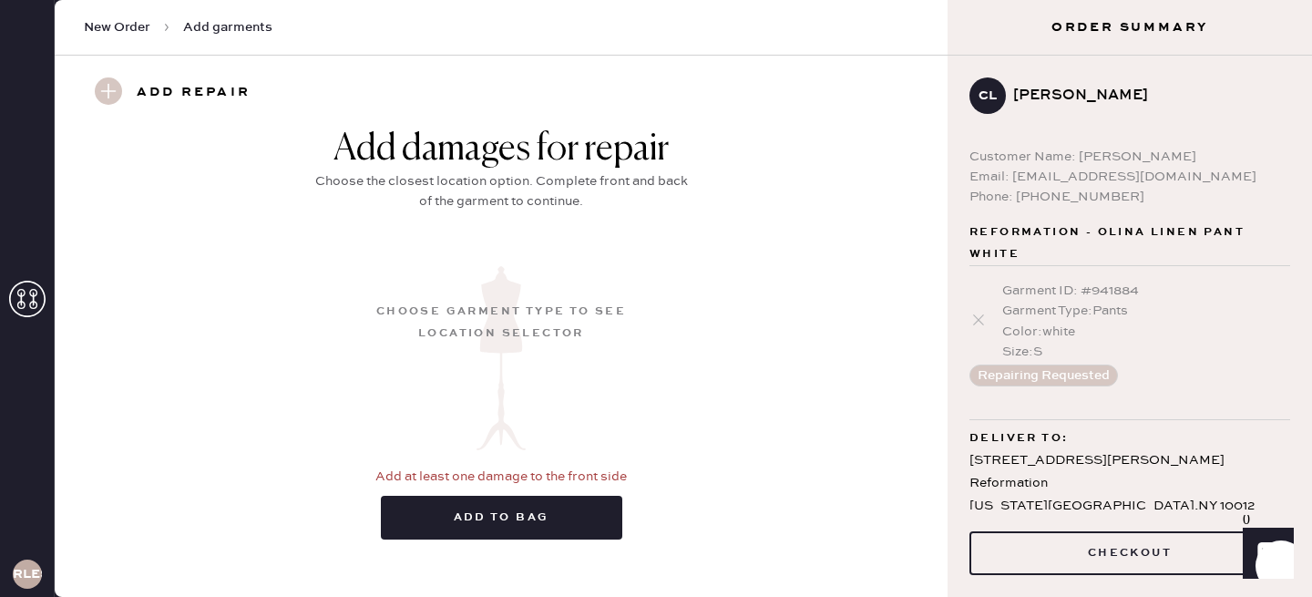
click at [188, 83] on h3 "Add repair" at bounding box center [194, 92] width 114 height 31
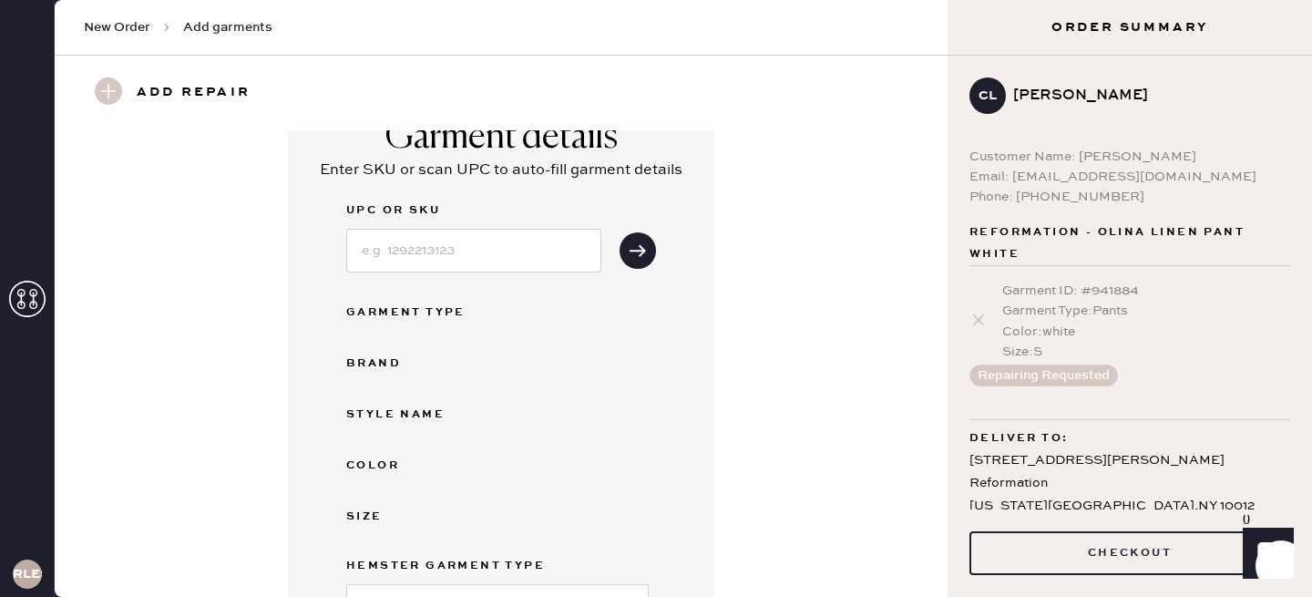
scroll to position [0, 0]
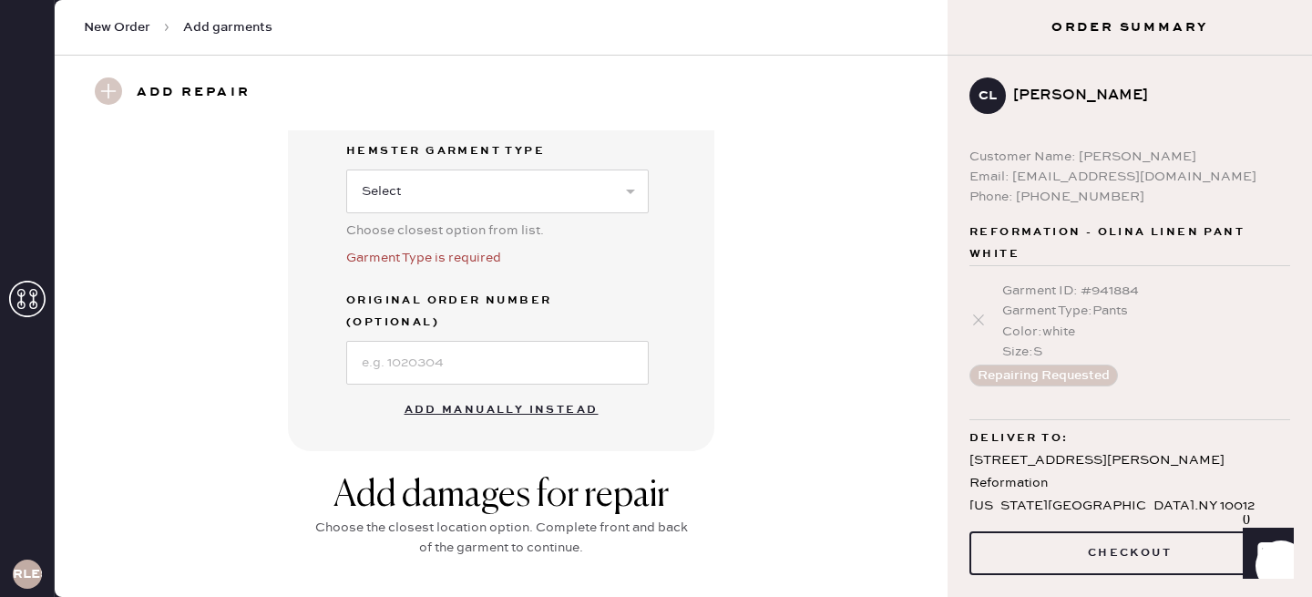
click at [476, 392] on button "Add manually instead" at bounding box center [502, 410] width 216 height 36
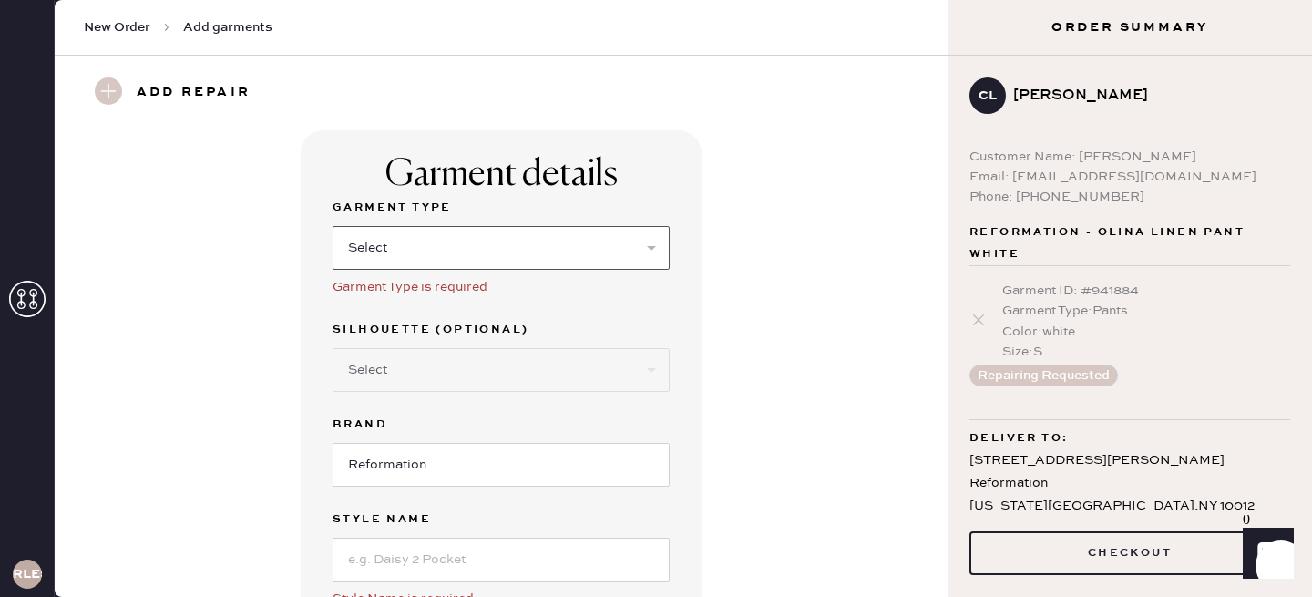
click at [448, 242] on select "Select Basic Skirt Jeans Leggings Pants Shorts Basic Sleeved Dress Basic Sleeve…" at bounding box center [501, 248] width 337 height 44
select select "15"
click at [333, 226] on select "Select Basic Skirt Jeans Leggings Pants Shorts Basic Sleeved Dress Basic Sleeve…" at bounding box center [501, 248] width 337 height 44
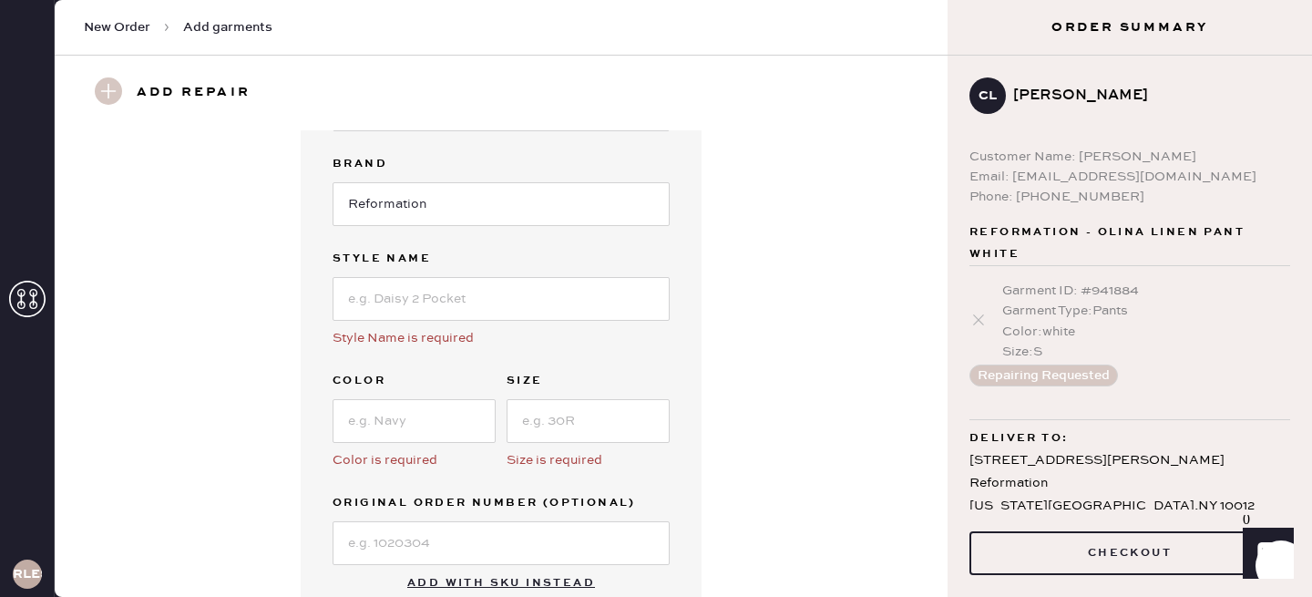
scroll to position [282, 0]
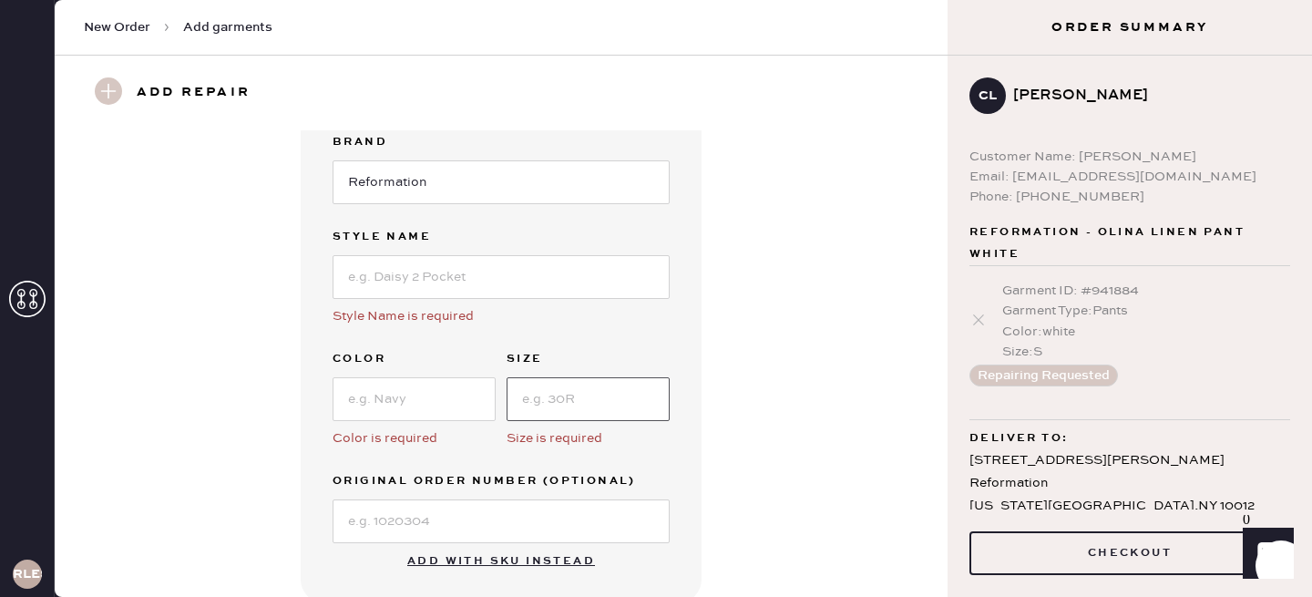
click at [597, 407] on input at bounding box center [588, 399] width 163 height 44
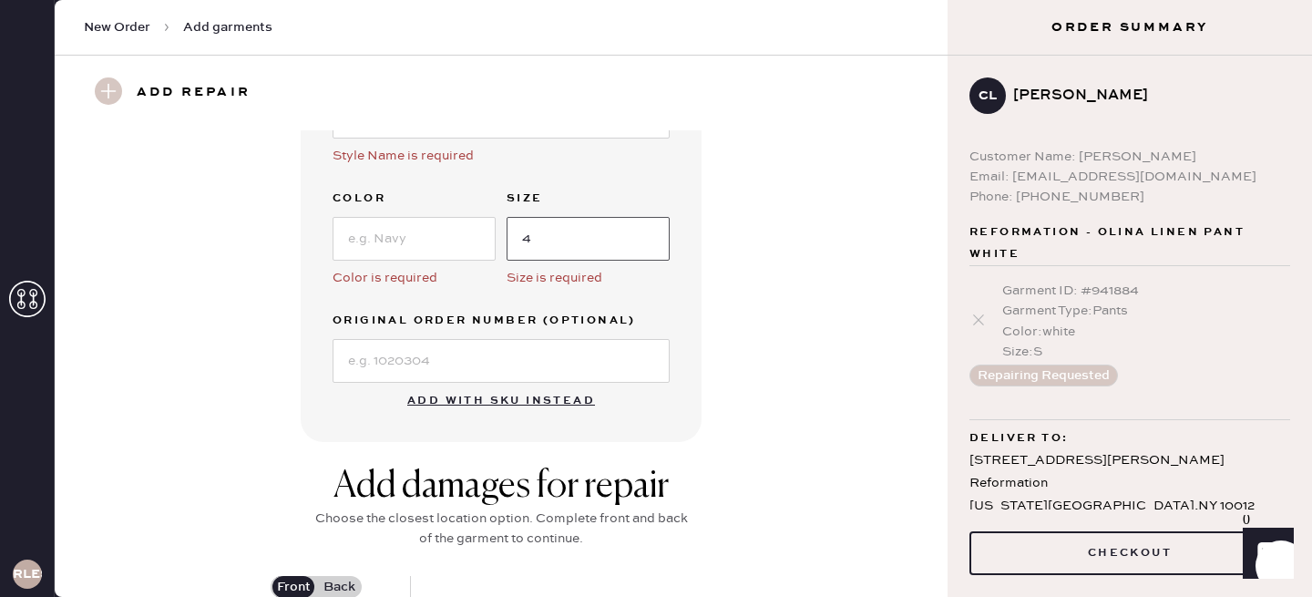
scroll to position [379, 0]
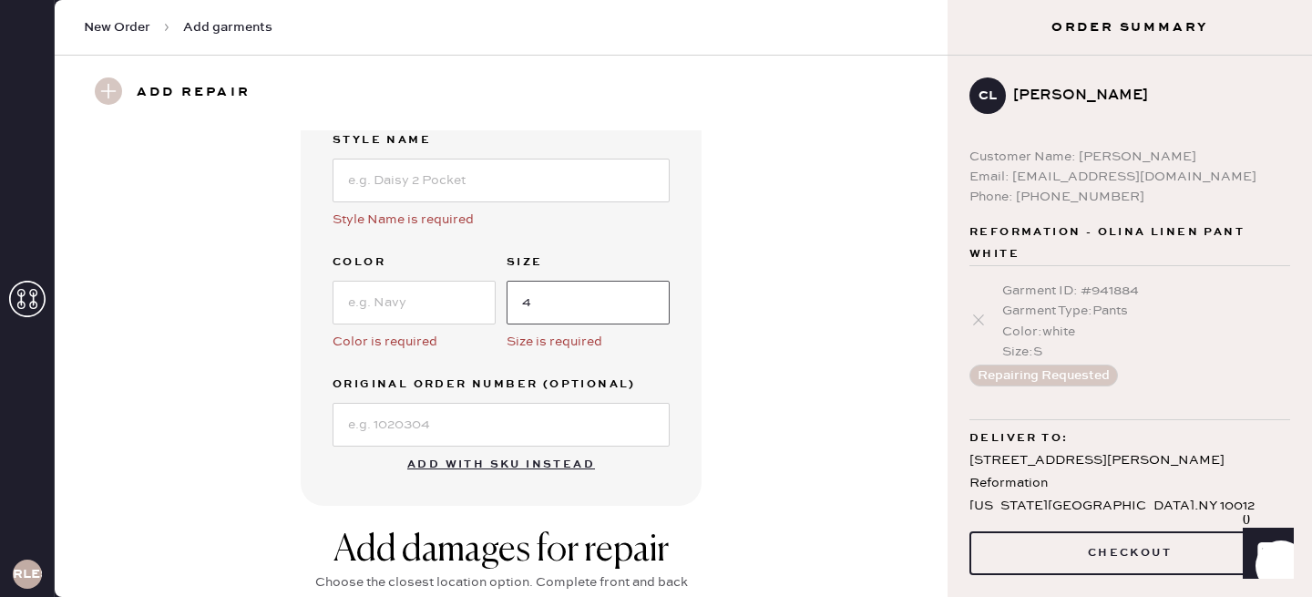
type input "4"
click at [438, 297] on input at bounding box center [414, 303] width 163 height 44
click at [784, 247] on div "Garment details Garment Type Select Basic Skirt Jeans Leggings Pants Shorts Bas…" at bounding box center [500, 128] width 827 height 754
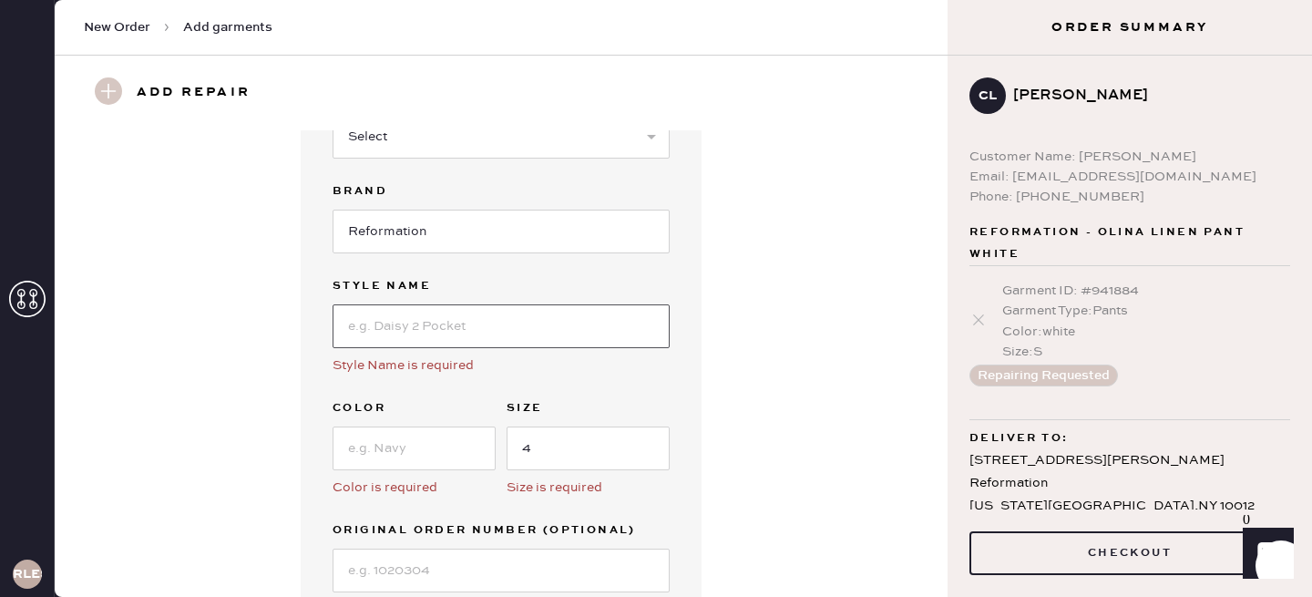
click at [531, 334] on input at bounding box center [501, 326] width 337 height 44
click at [703, 275] on div "Garment details Garment Type Select Basic Skirt Jeans Leggings Pants Shorts Bas…" at bounding box center [500, 274] width 827 height 754
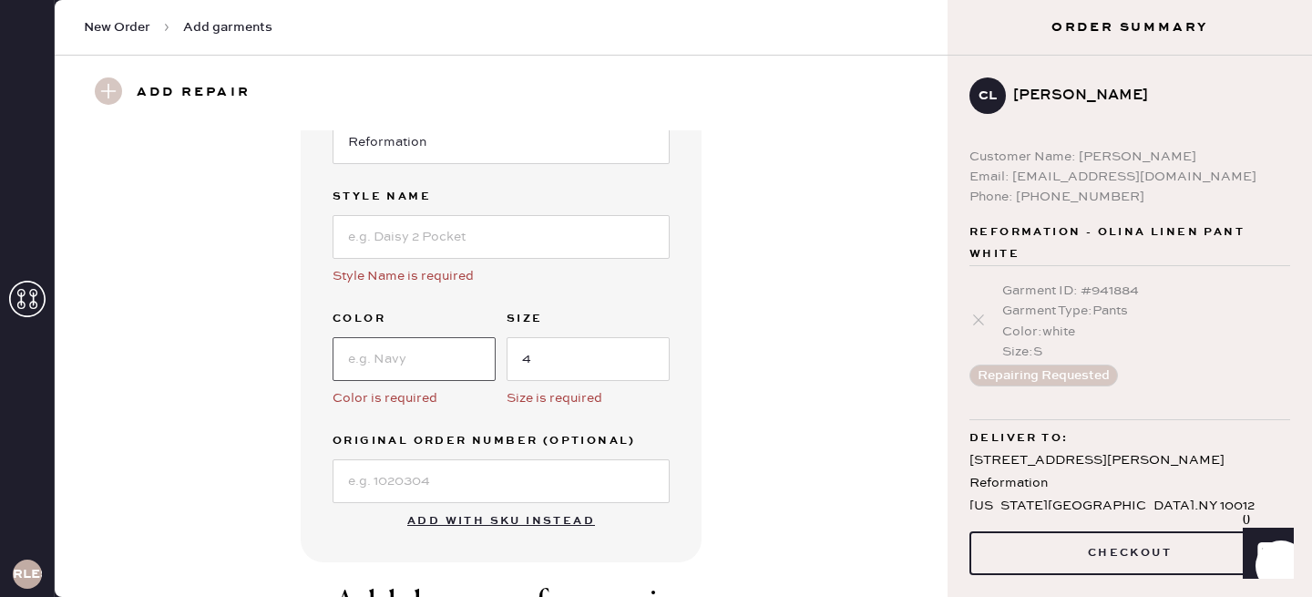
click at [428, 350] on input at bounding box center [414, 359] width 163 height 44
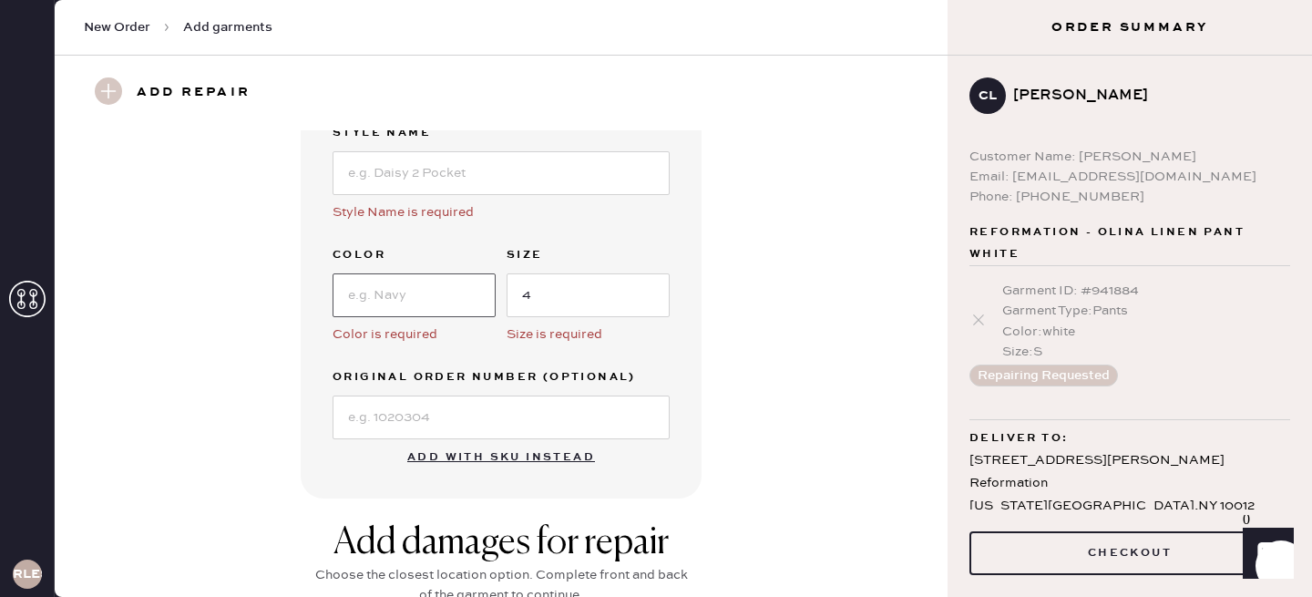
scroll to position [397, 0]
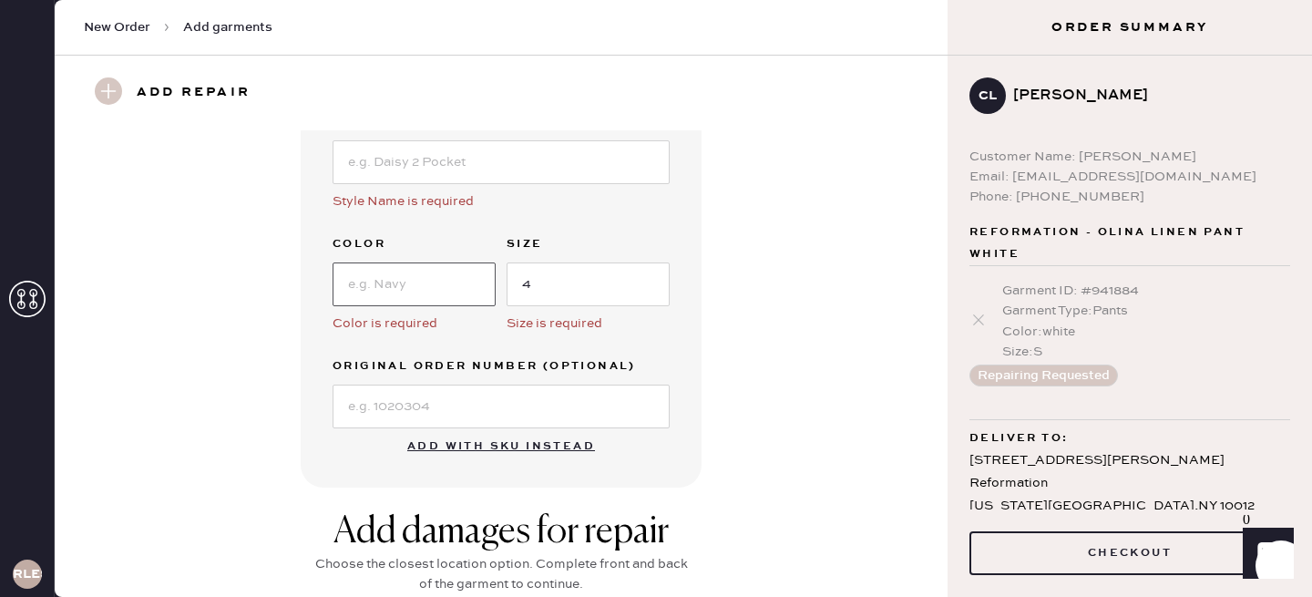
click at [385, 288] on input at bounding box center [414, 284] width 163 height 44
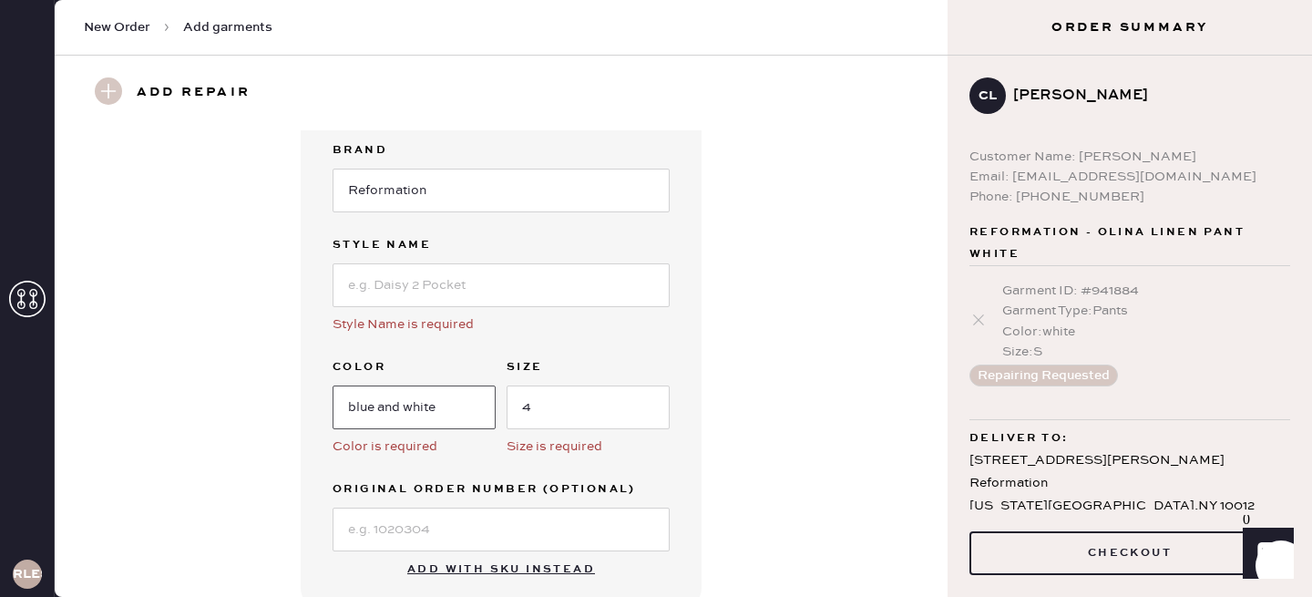
scroll to position [272, 0]
type input "blue and white"
click at [492, 287] on input at bounding box center [501, 287] width 337 height 44
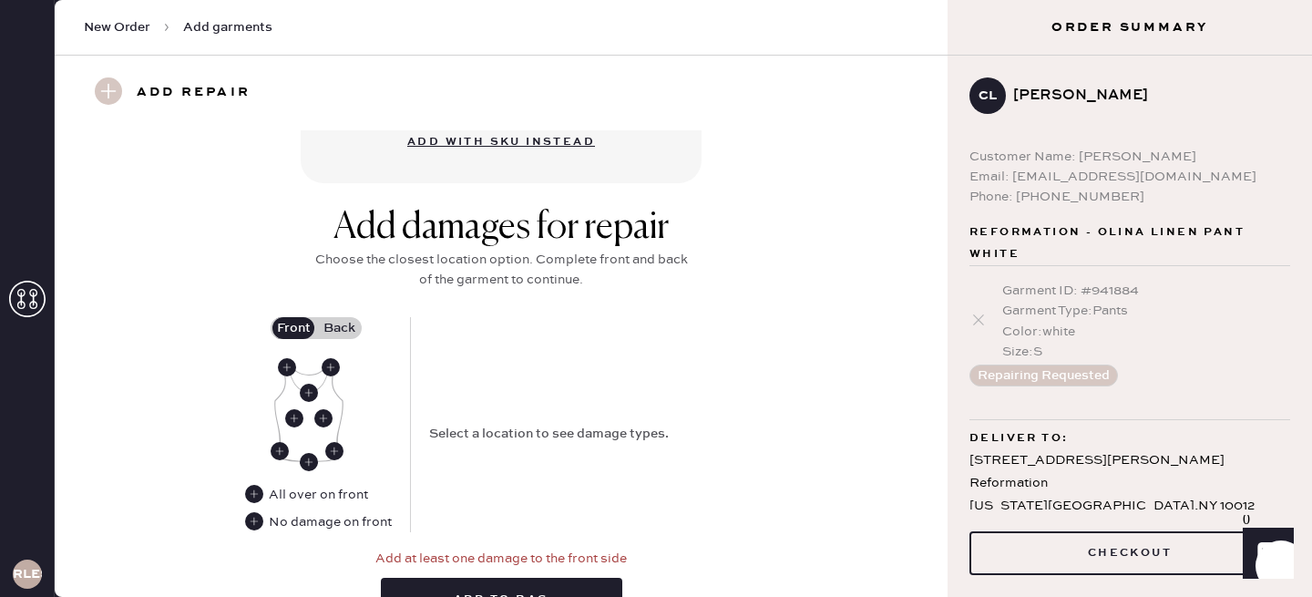
scroll to position [721, 0]
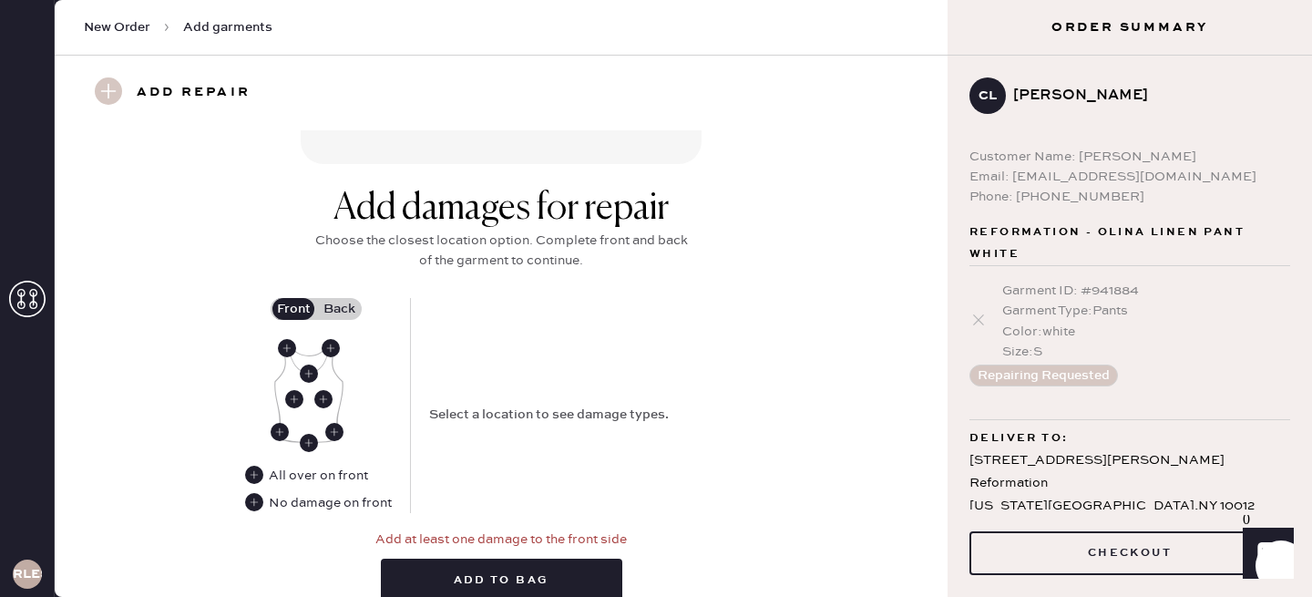
click at [800, 214] on div "Add damages for repair Choose the closest location option. Complete front and b…" at bounding box center [500, 401] width 827 height 429
click at [333, 344] on use at bounding box center [331, 348] width 18 height 18
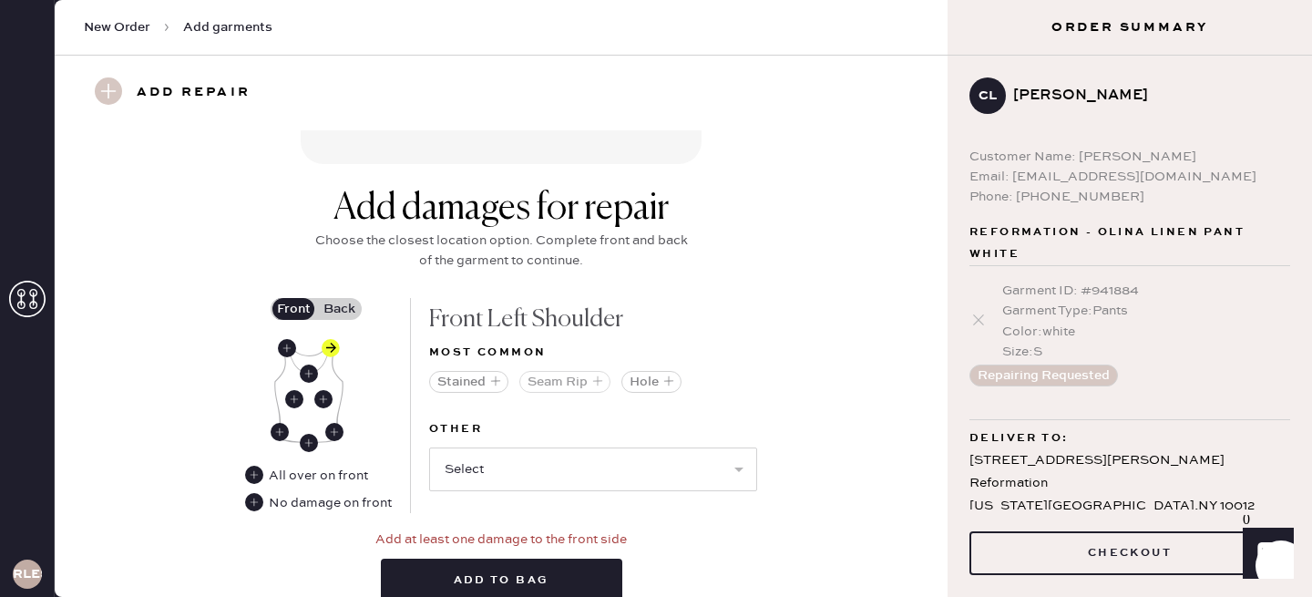
click at [548, 379] on button "Seam Rip" at bounding box center [564, 382] width 91 height 22
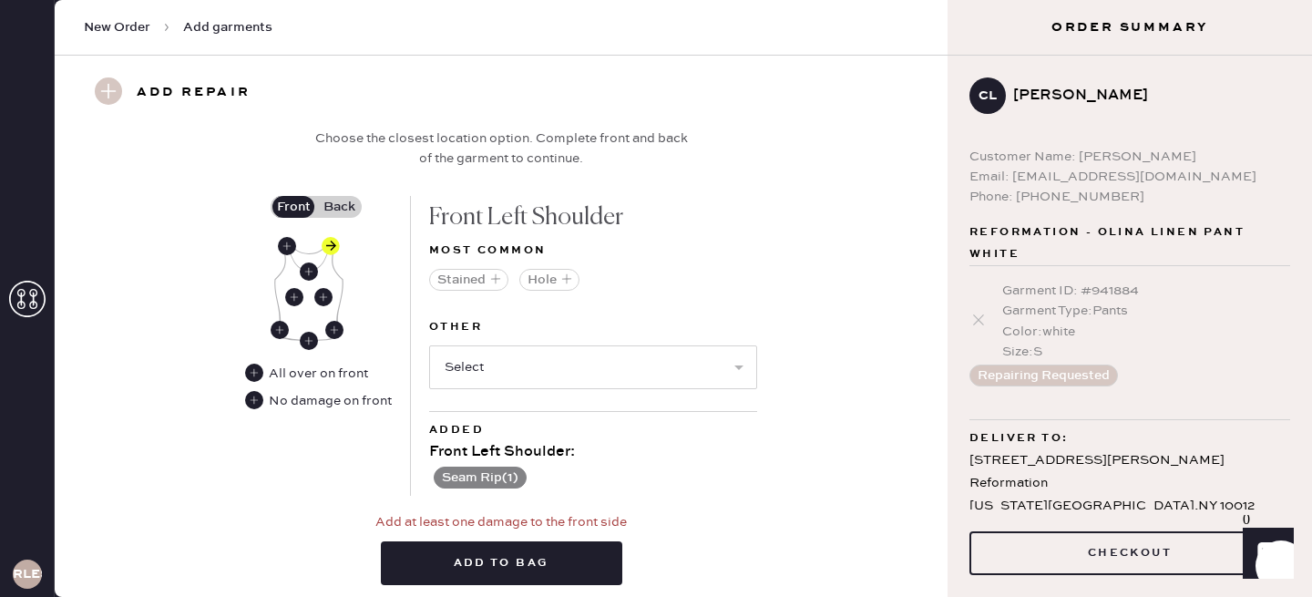
scroll to position [827, 0]
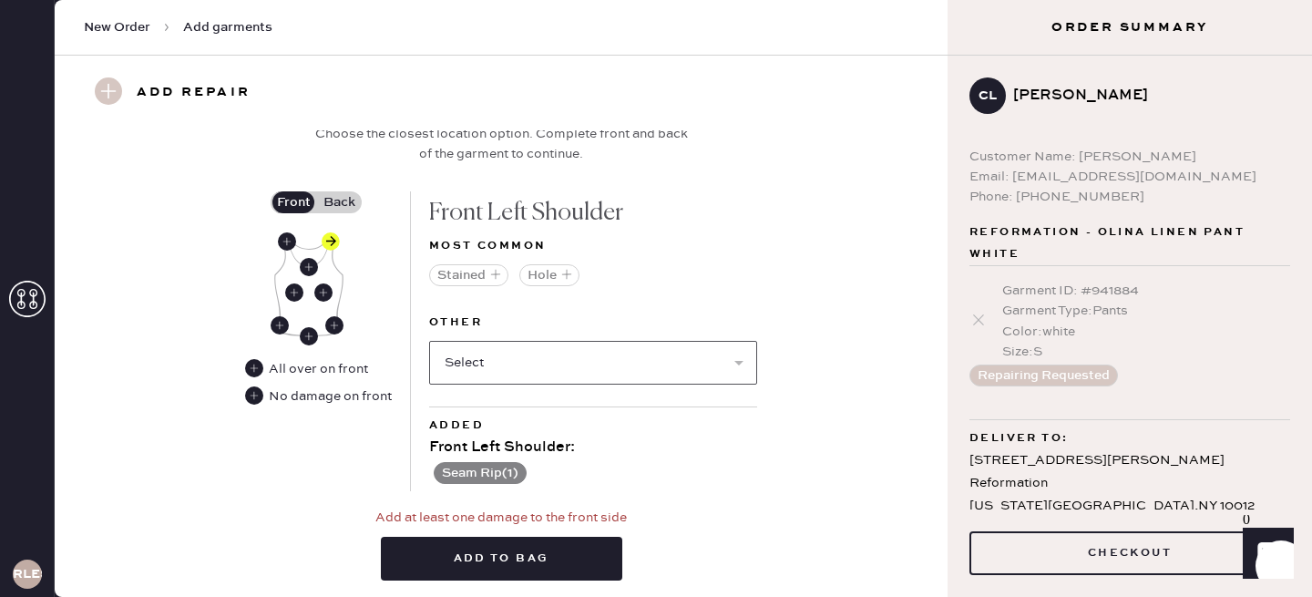
click at [535, 362] on select "Select Broken / Ripped Hem Broken Beads Broken Belt Loop Broken Button Broken C…" at bounding box center [593, 363] width 328 height 44
select select "1506"
click at [429, 341] on select "Select Broken / Ripped Hem Broken Beads Broken Belt Loop Broken Button Broken C…" at bounding box center [593, 363] width 328 height 44
select select
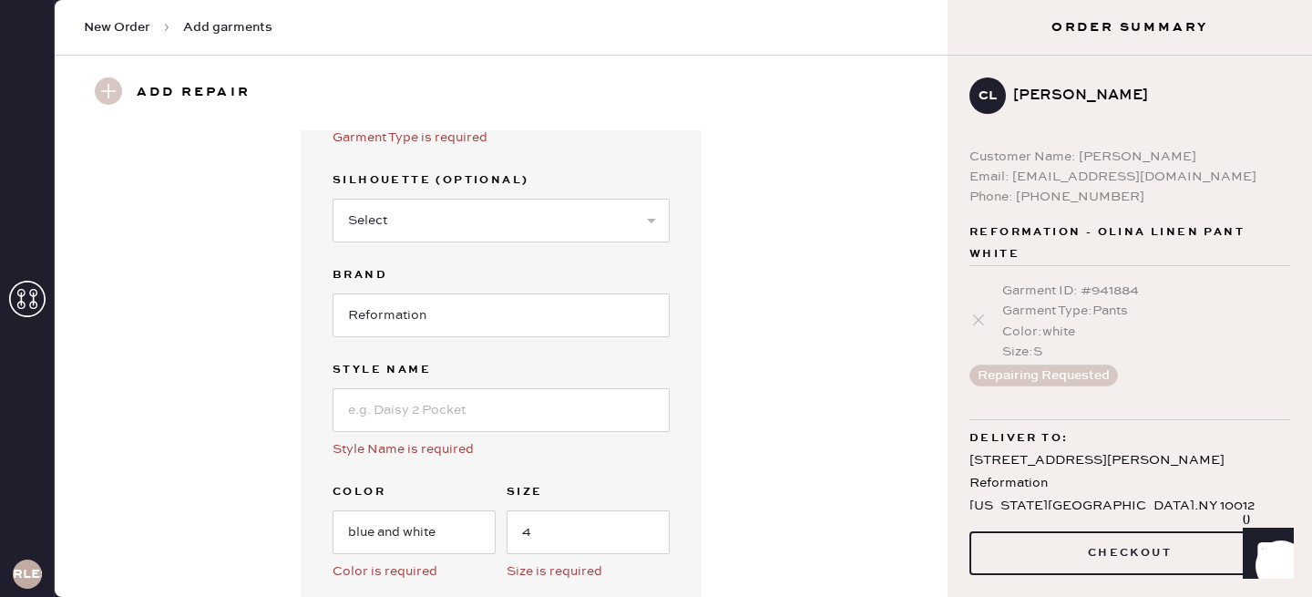
scroll to position [169, 0]
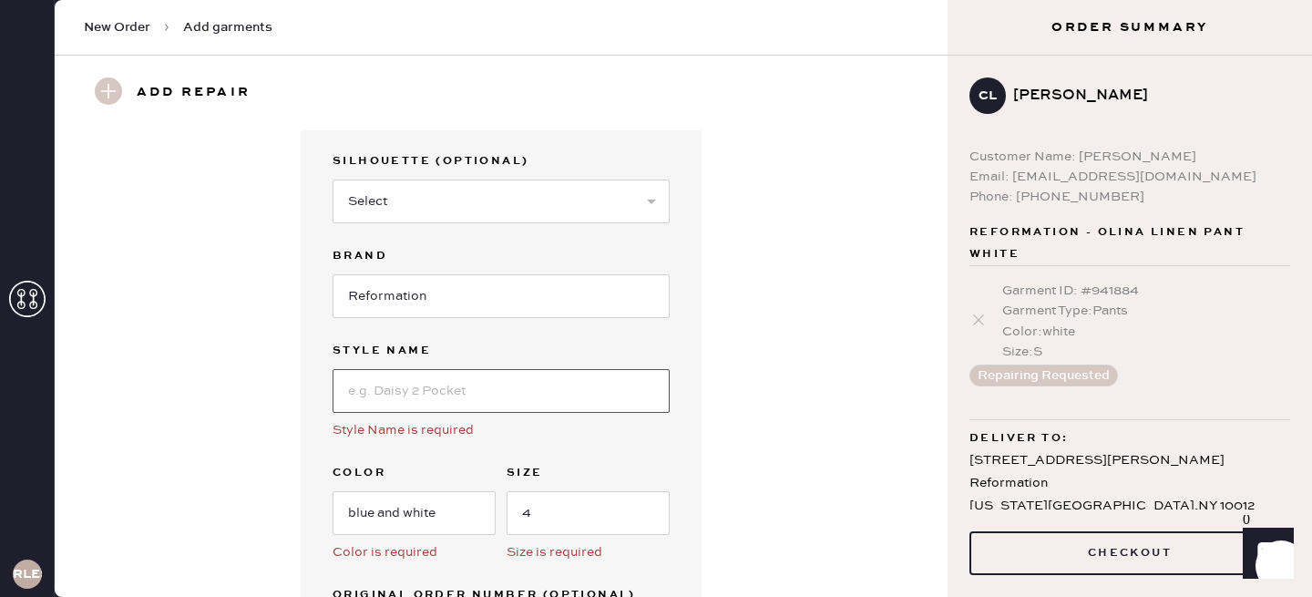
click at [456, 384] on input at bounding box center [501, 391] width 337 height 44
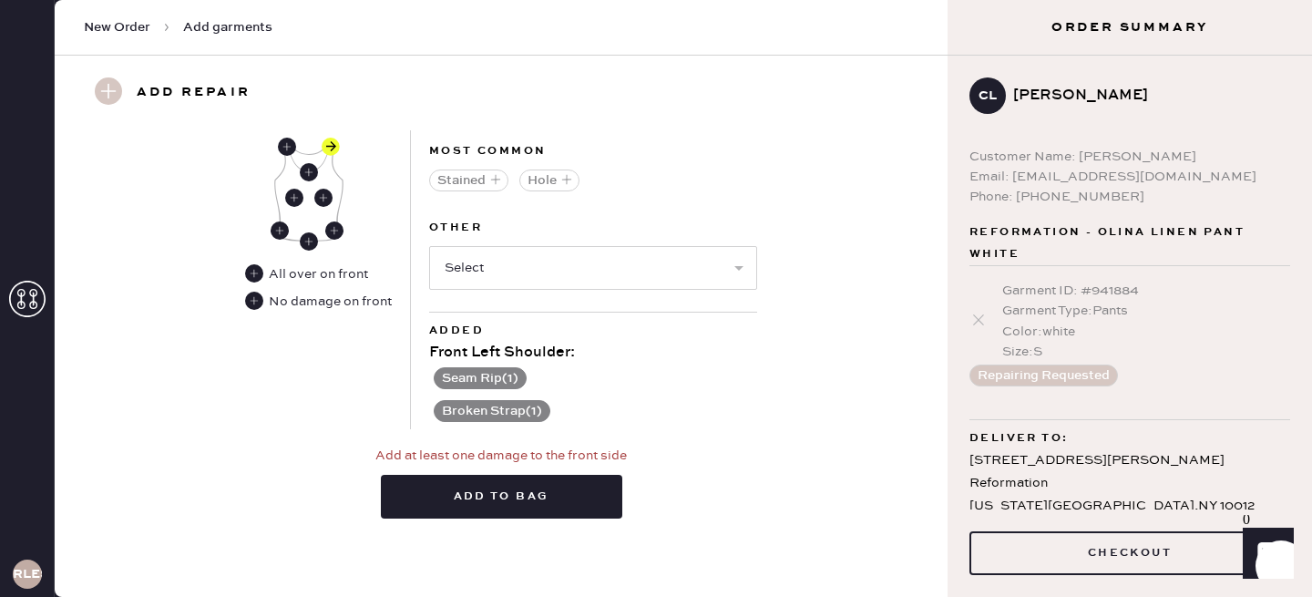
scroll to position [923, 0]
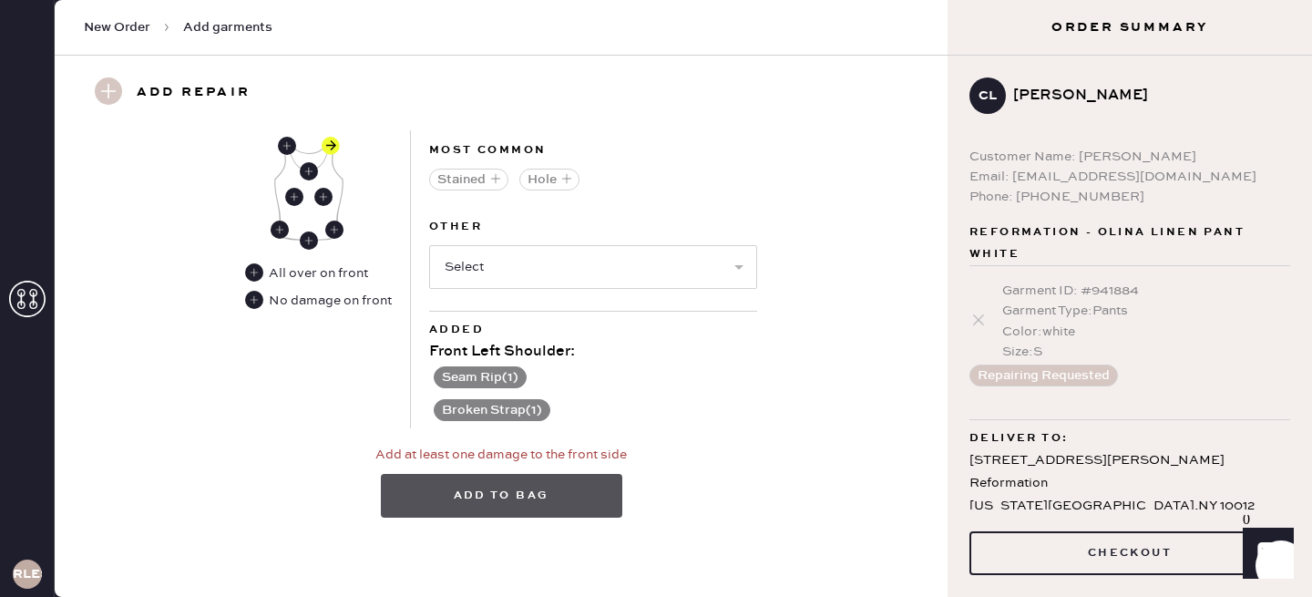
type input "jaxon linen top"
click at [544, 496] on button "Add to bag" at bounding box center [501, 496] width 241 height 44
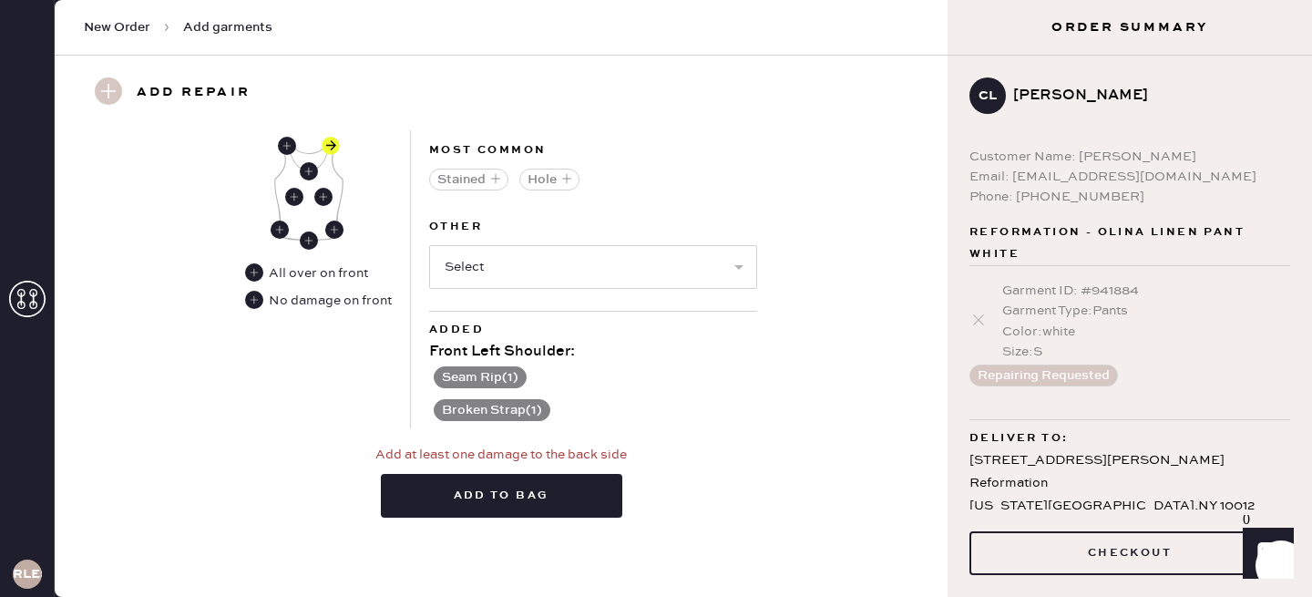
click at [479, 372] on button "Seam Rip ( 1 )" at bounding box center [480, 377] width 93 height 22
click at [498, 520] on div "Add to bag" at bounding box center [501, 490] width 241 height 81
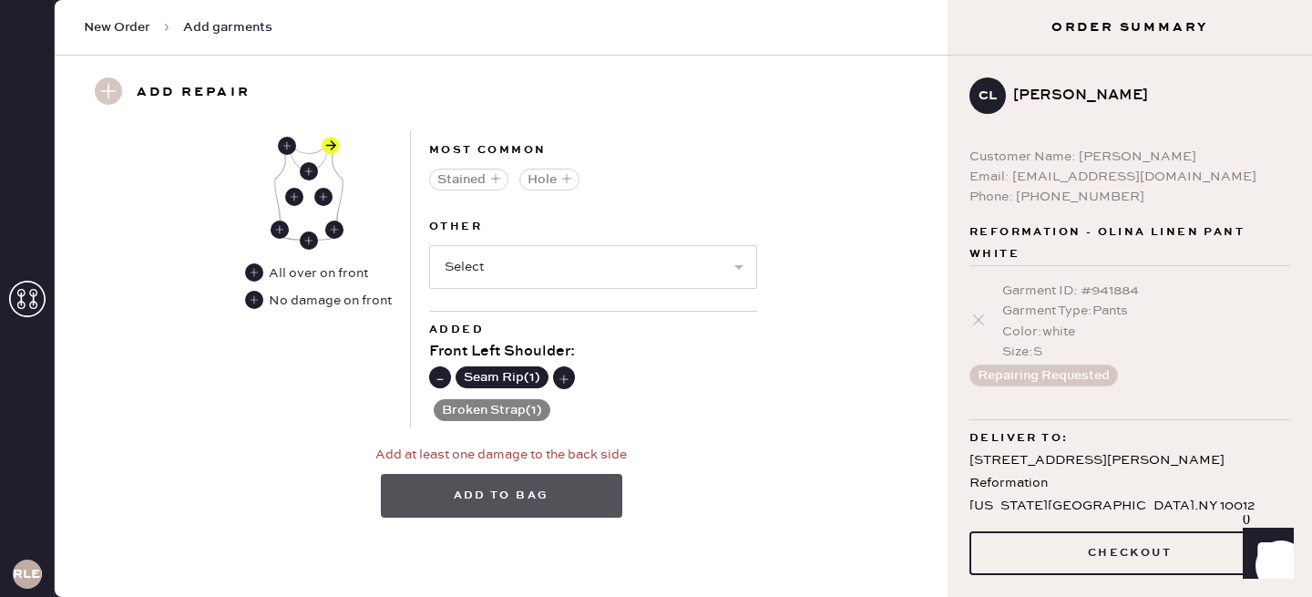
click at [484, 488] on button "Add to bag" at bounding box center [501, 496] width 241 height 44
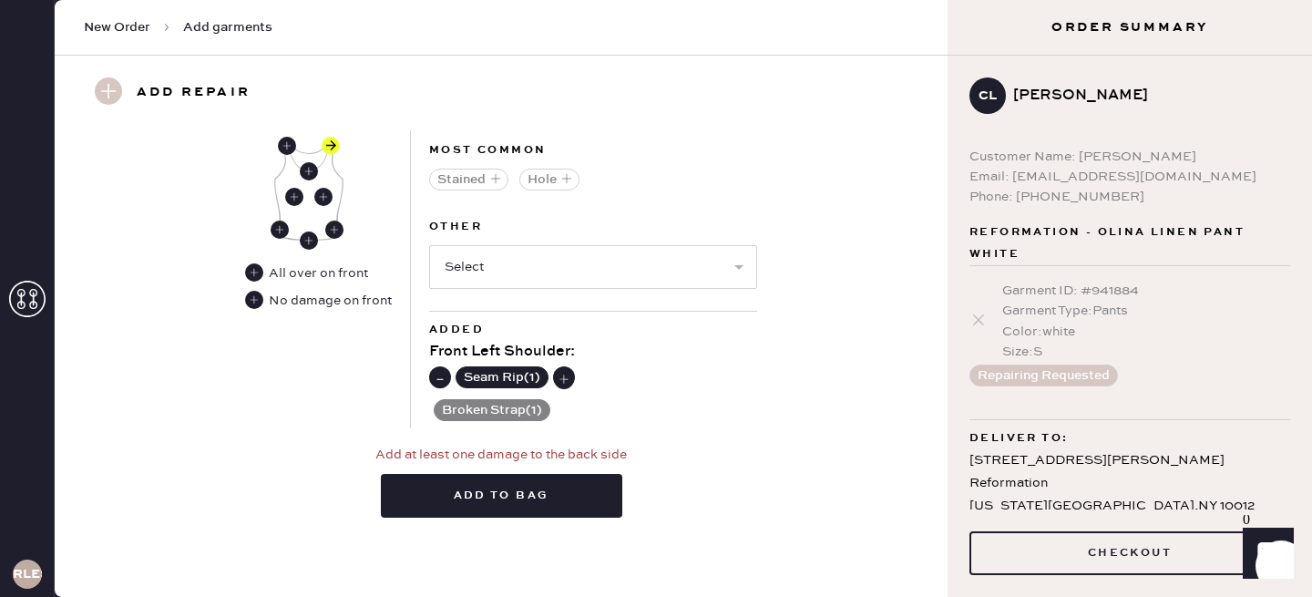
click at [508, 402] on button "Broken Strap ( 1 )" at bounding box center [492, 410] width 117 height 22
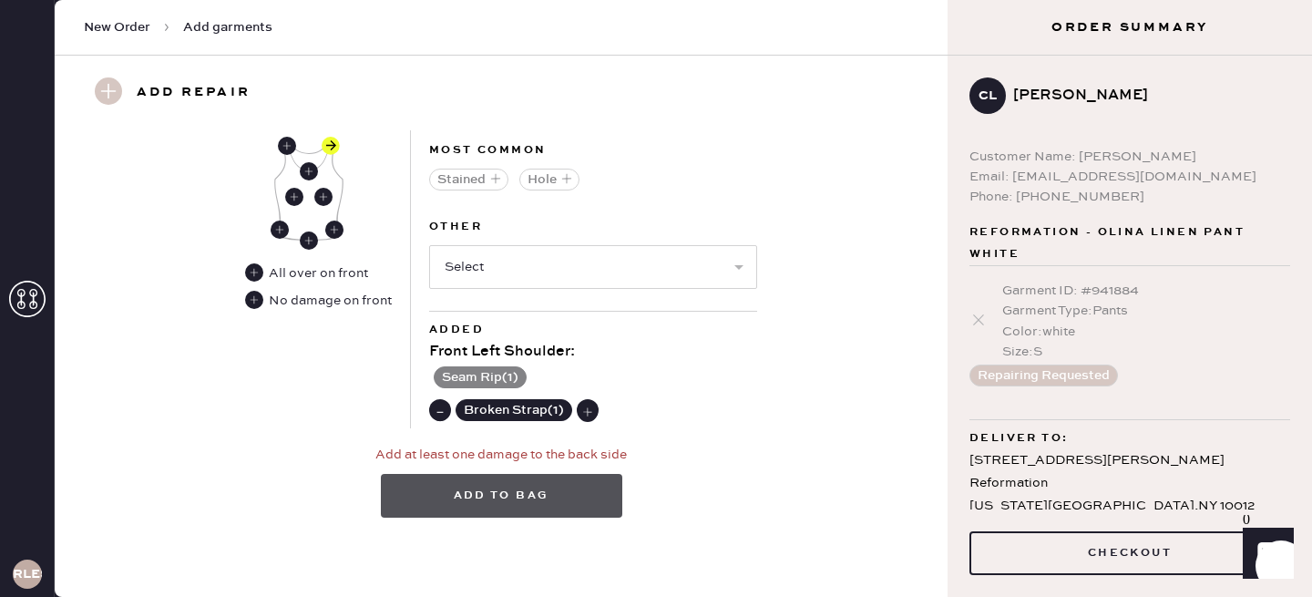
click at [502, 498] on button "Add to bag" at bounding box center [501, 496] width 241 height 44
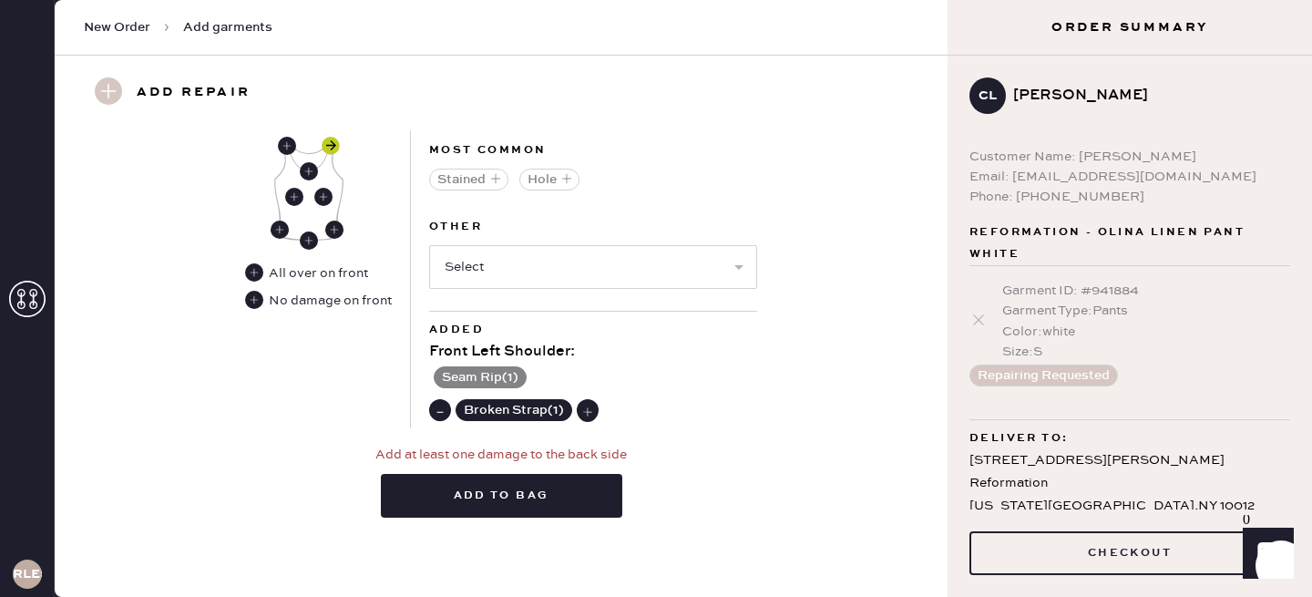
click at [325, 142] on use at bounding box center [331, 146] width 18 height 18
click at [332, 144] on use at bounding box center [331, 146] width 18 height 18
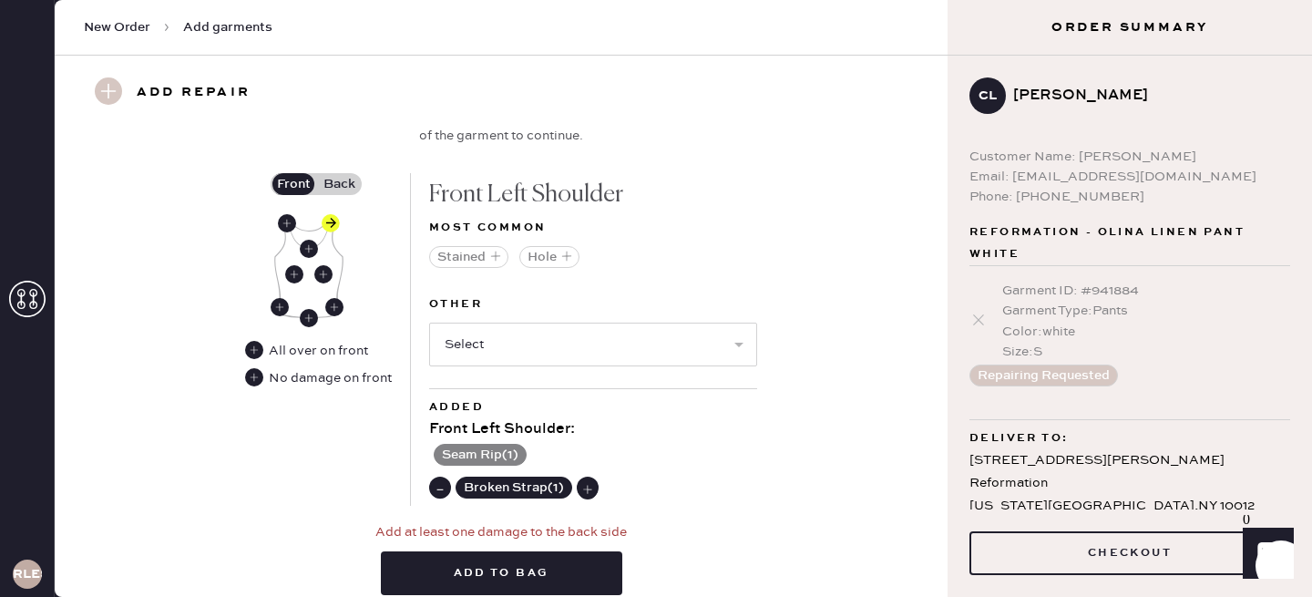
scroll to position [711, 0]
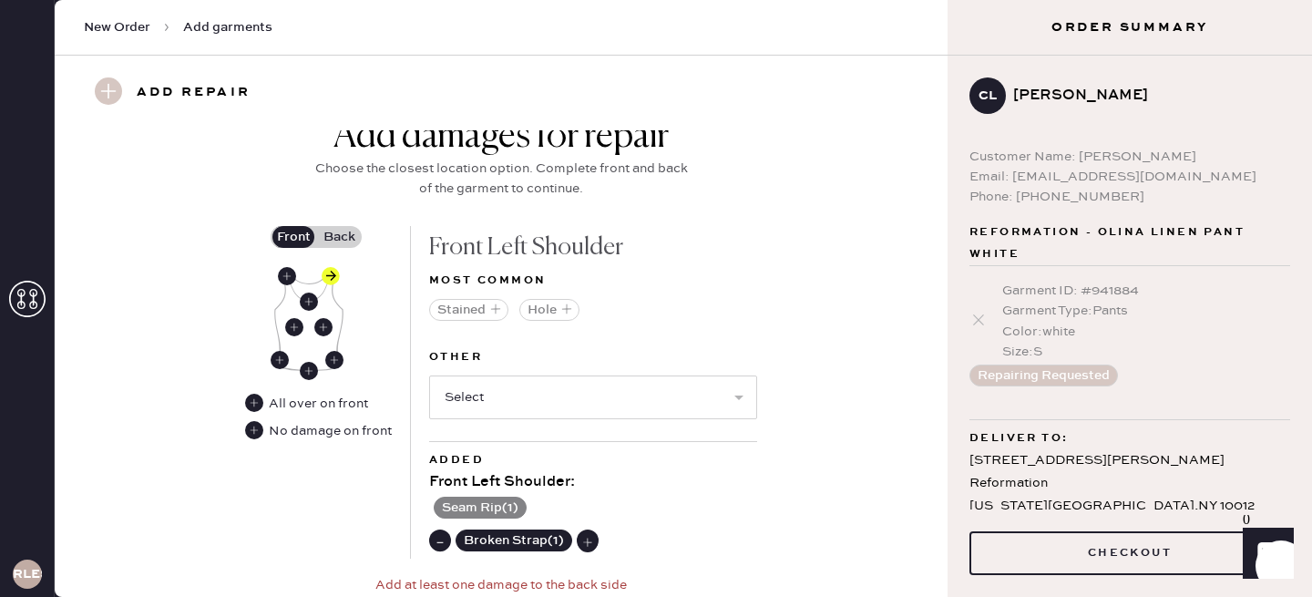
click at [355, 238] on label "Back" at bounding box center [339, 237] width 46 height 22
click at [339, 237] on input "Back" at bounding box center [339, 237] width 0 height 0
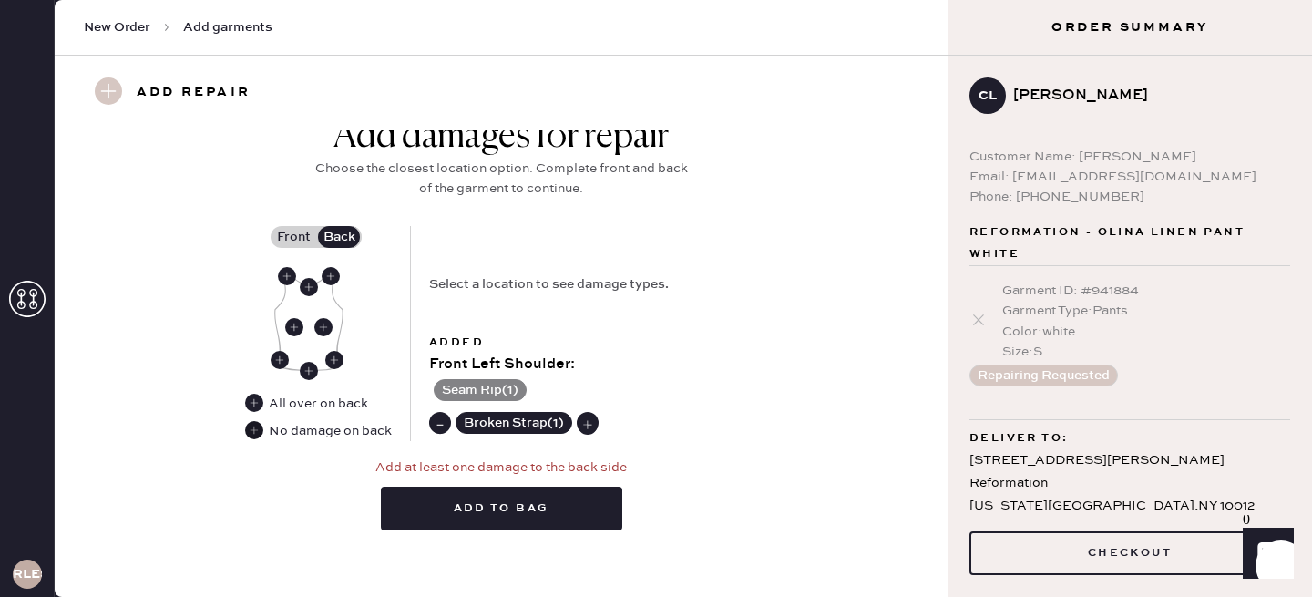
click at [247, 430] on use at bounding box center [254, 430] width 18 height 18
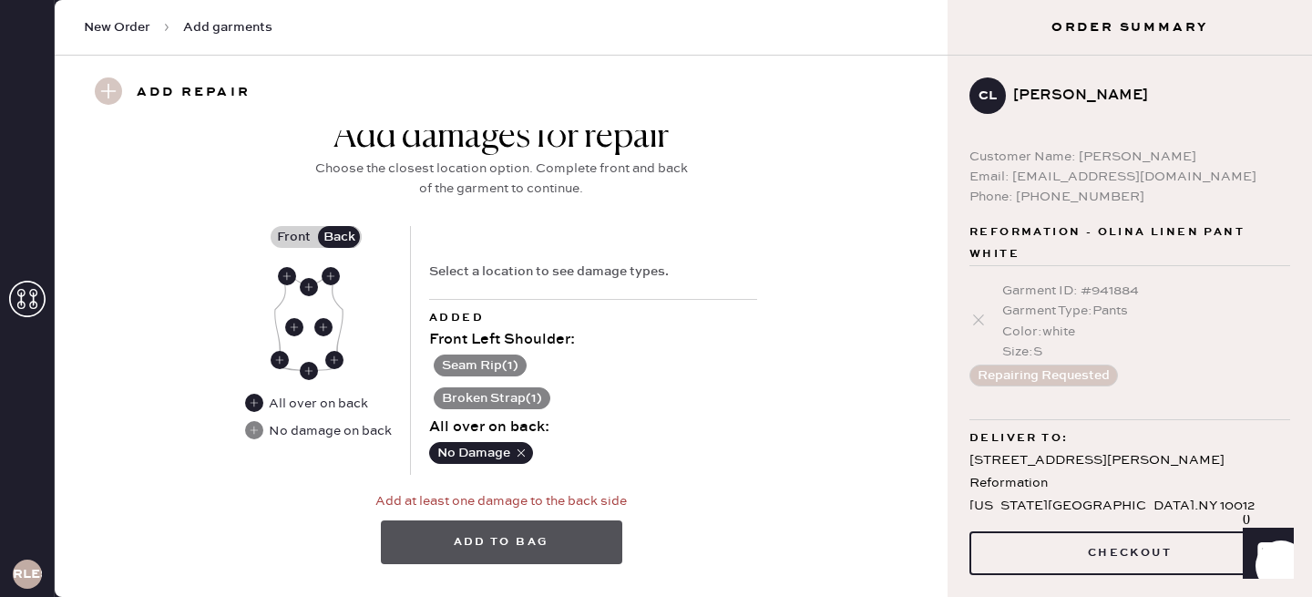
click at [511, 527] on button "Add to bag" at bounding box center [501, 542] width 241 height 44
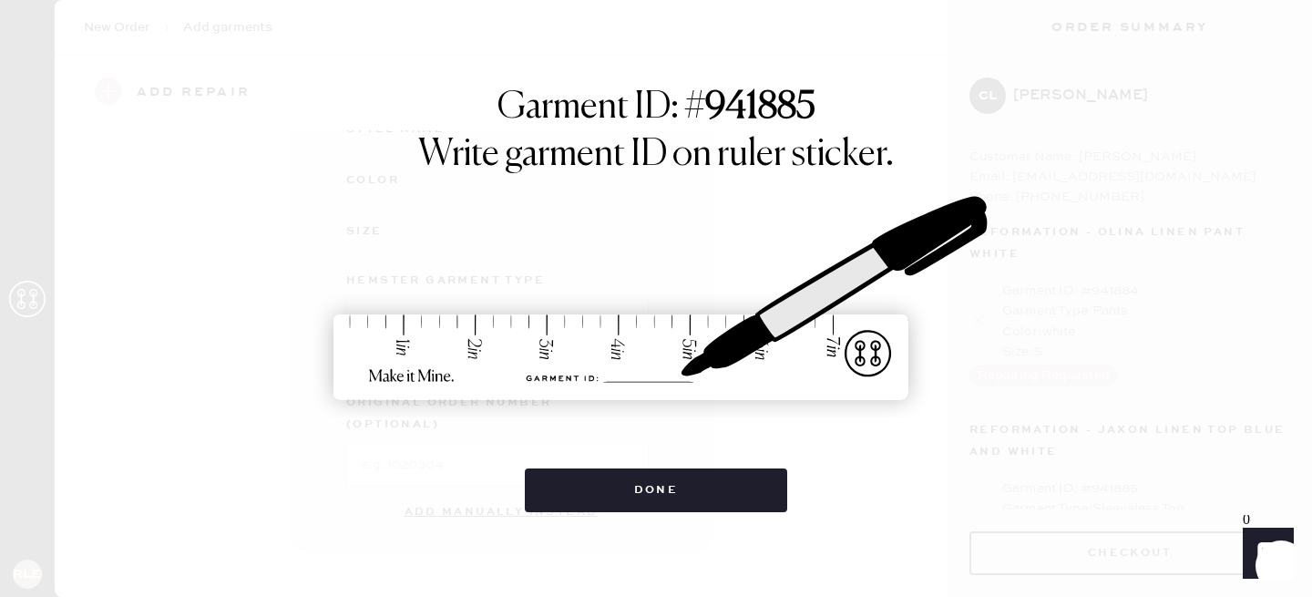
scroll to position [300, 0]
click at [947, 427] on img at bounding box center [655, 299] width 683 height 301
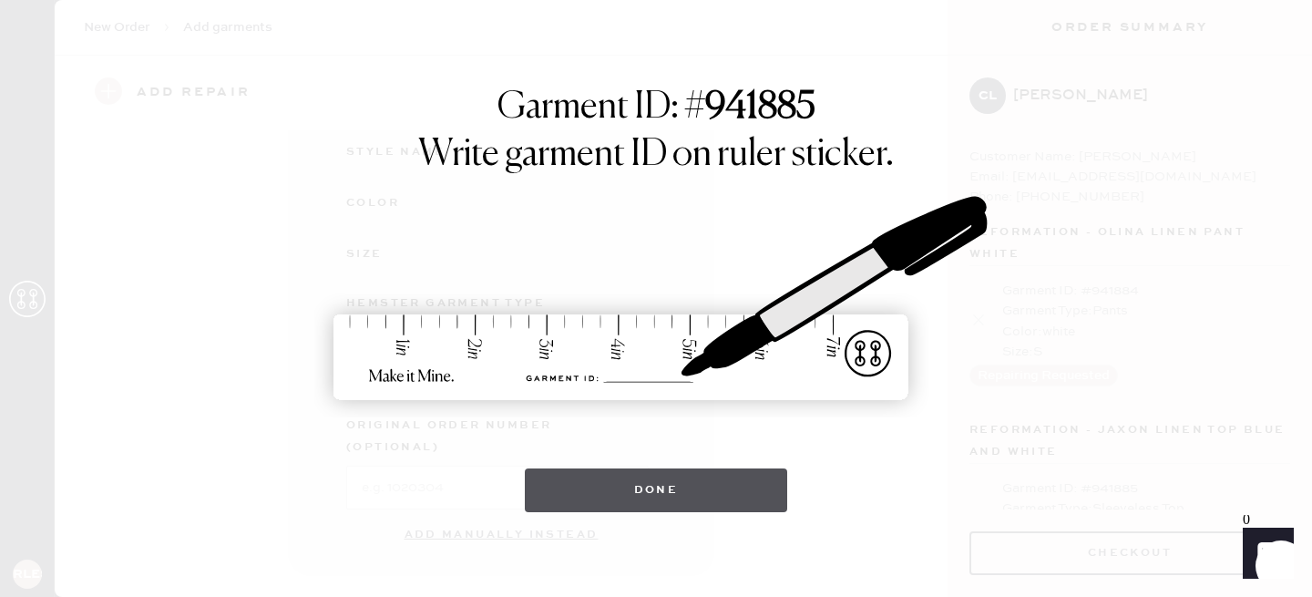
click at [662, 487] on button "Done" at bounding box center [656, 490] width 263 height 44
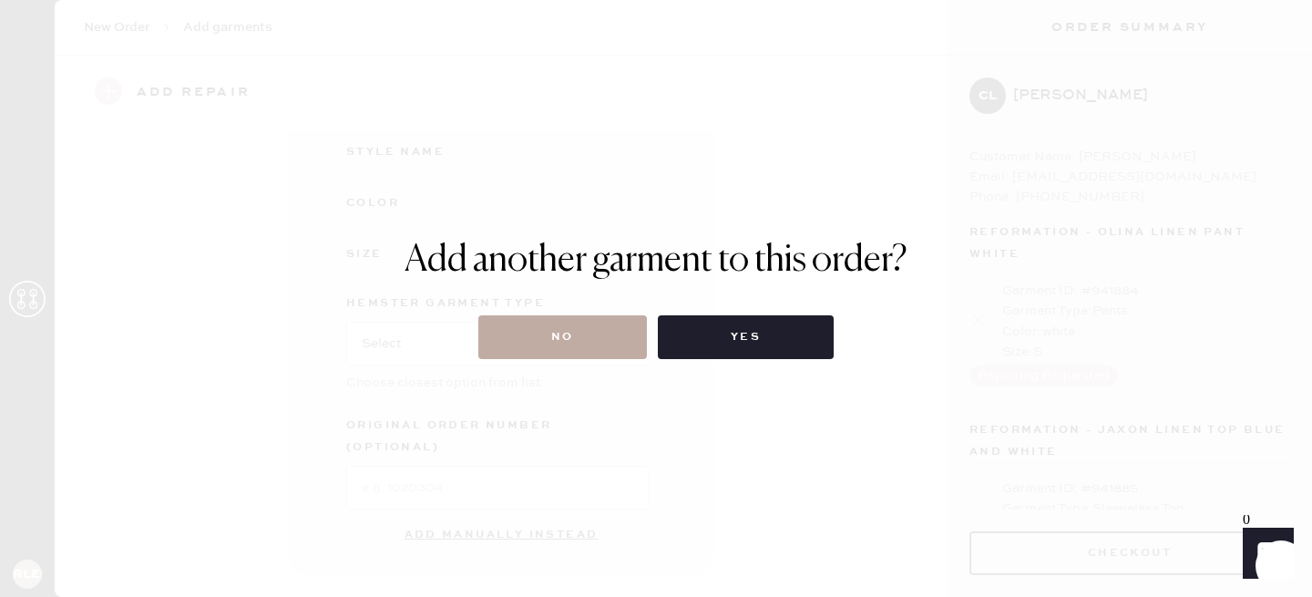
click at [592, 333] on button "No" at bounding box center [562, 337] width 169 height 44
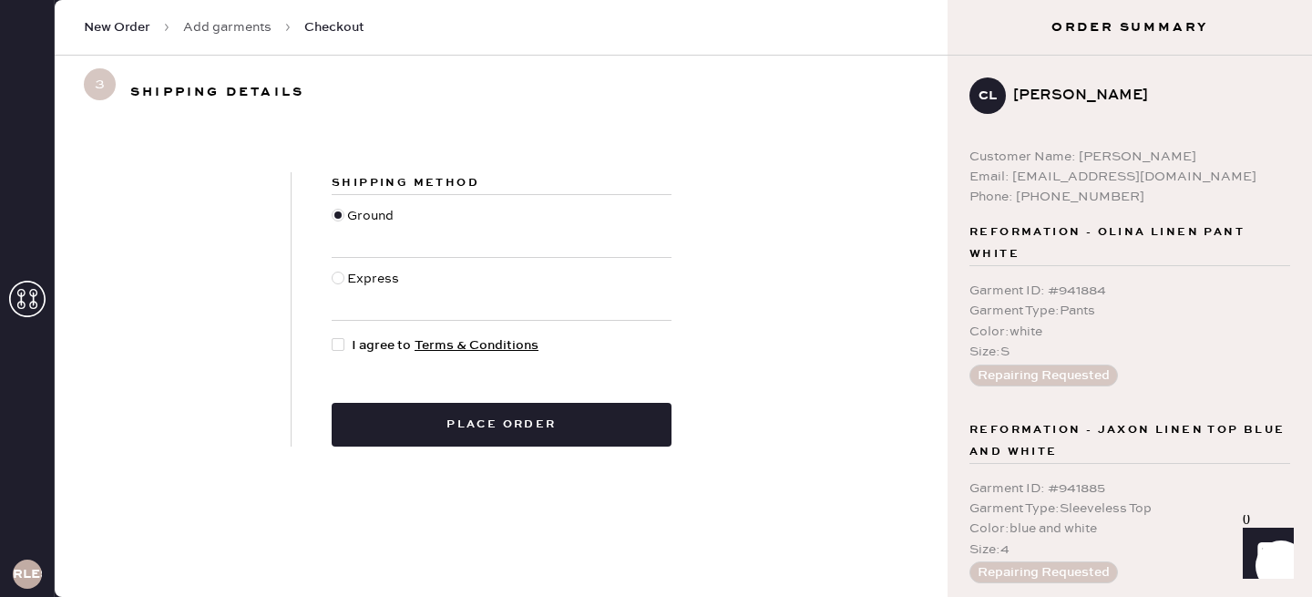
click at [341, 336] on div at bounding box center [342, 345] width 20 height 20
click at [333, 336] on input "I agree to Terms & Conditions" at bounding box center [332, 335] width 1 height 1
checkbox input "true"
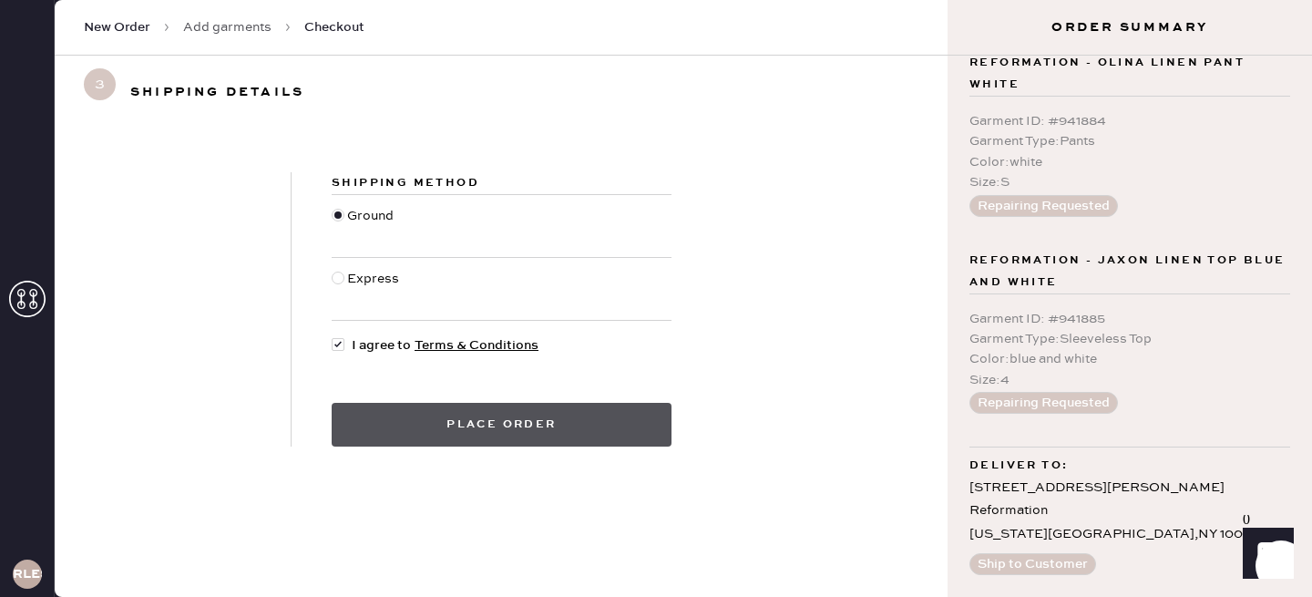
click at [600, 422] on button "Place order" at bounding box center [502, 425] width 340 height 44
